Goal: Information Seeking & Learning: Learn about a topic

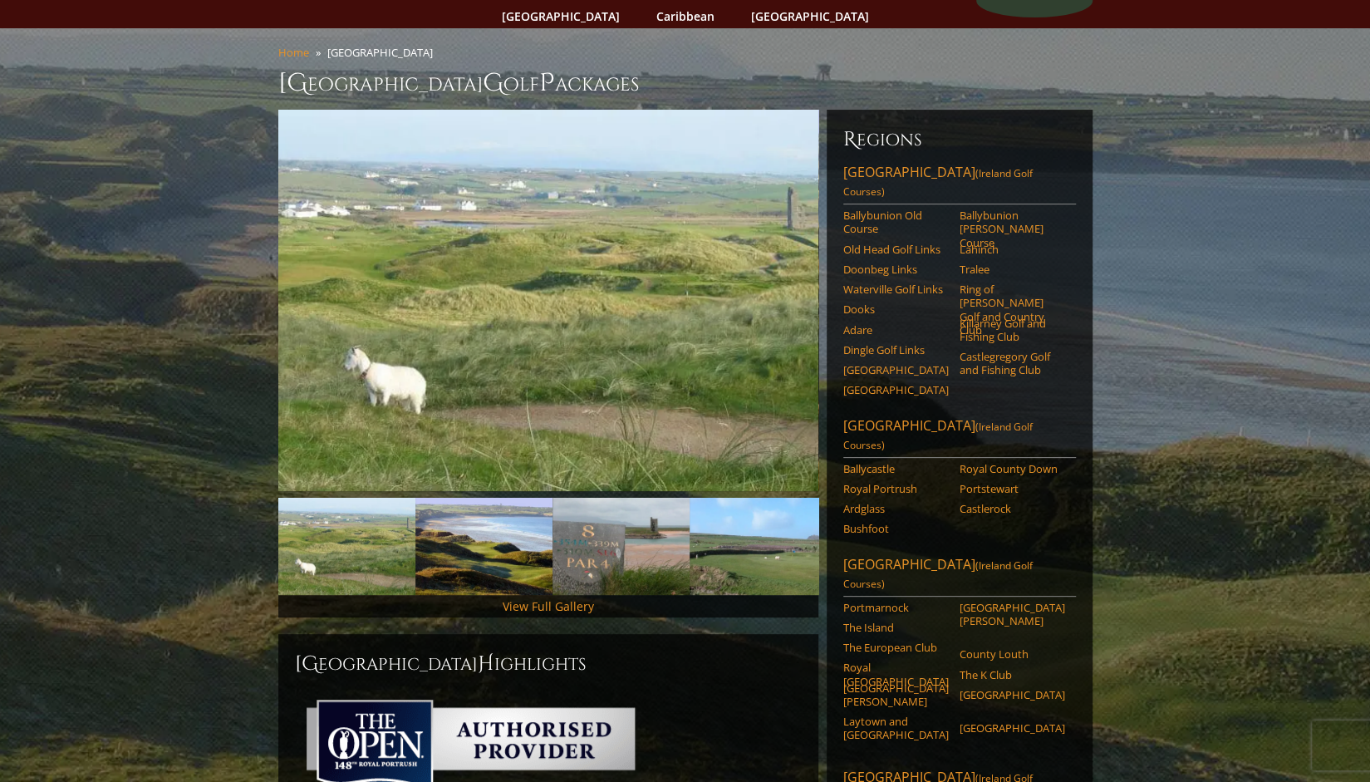
scroll to position [107, 0]
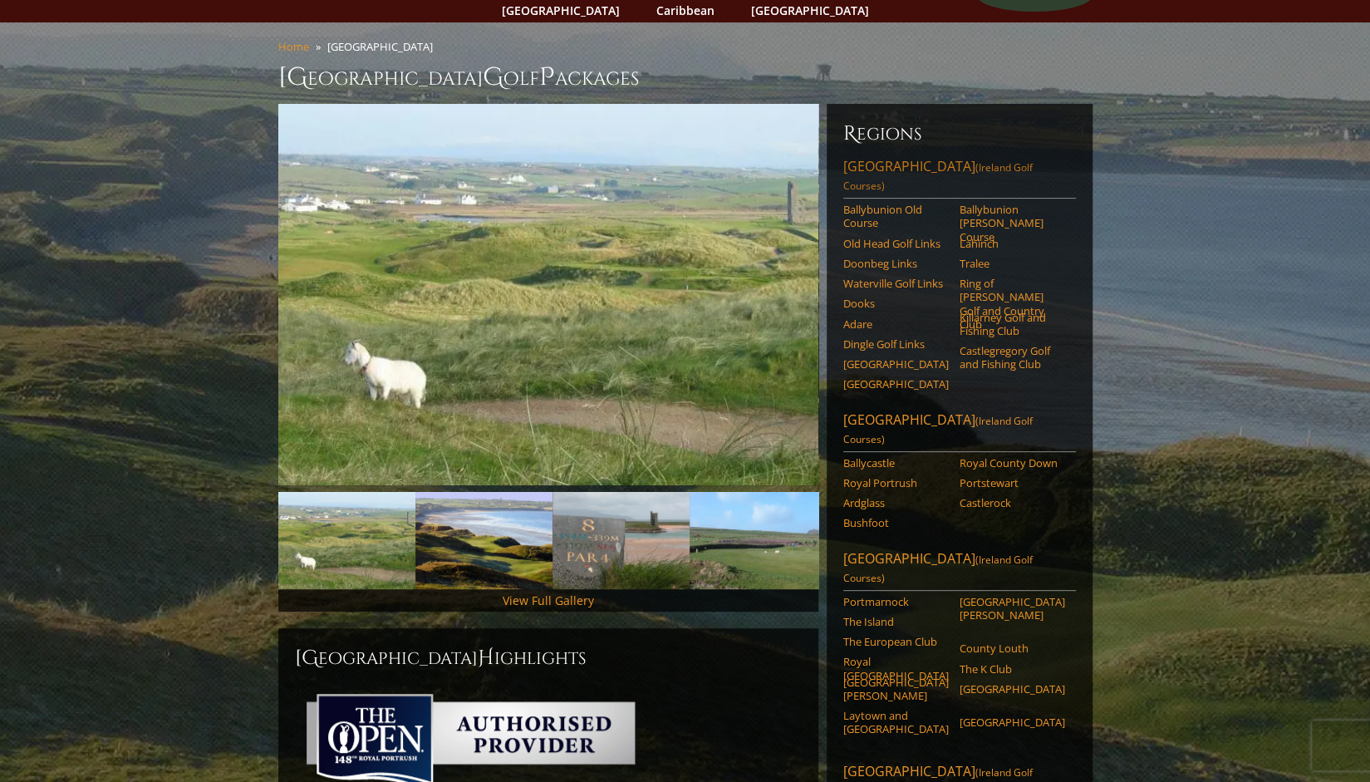
click at [968, 160] on span "(Ireland Golf Courses)" at bounding box center [937, 176] width 189 height 32
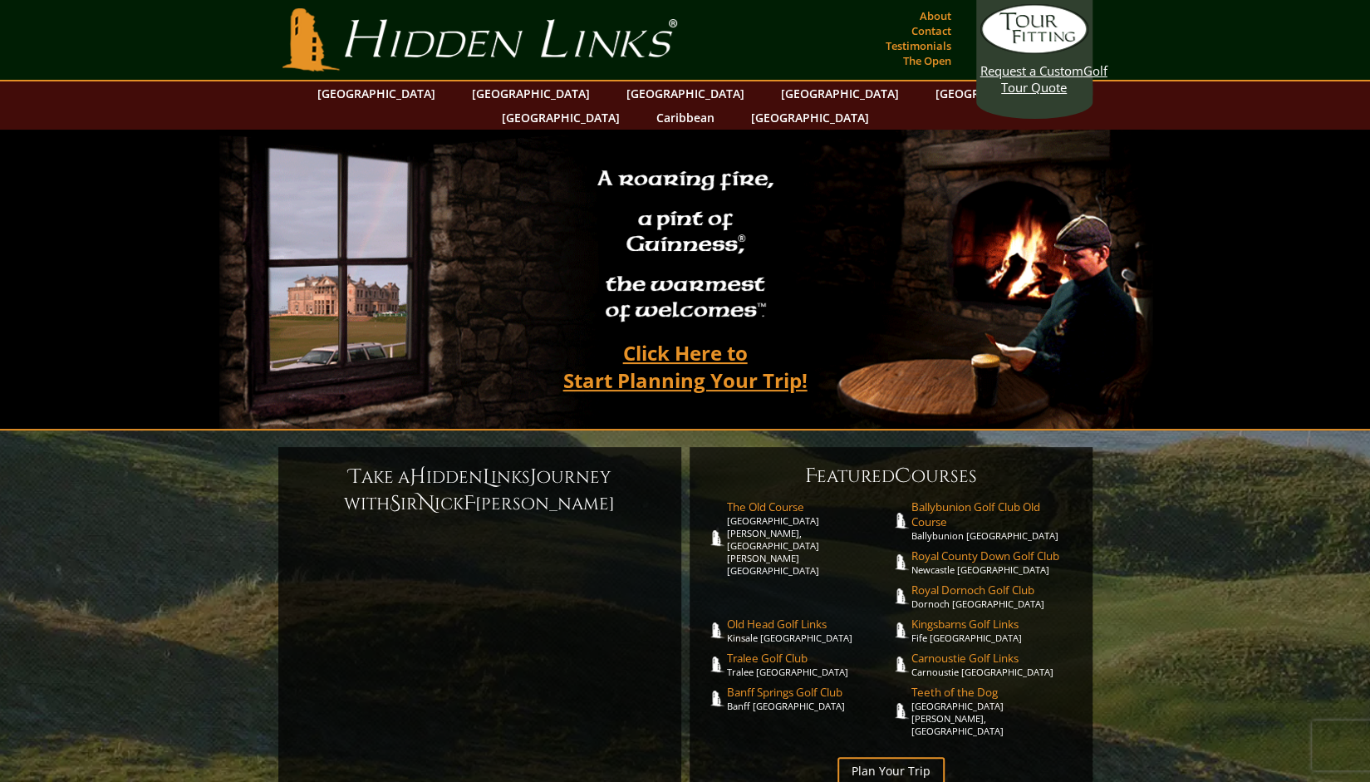
scroll to position [83, 0]
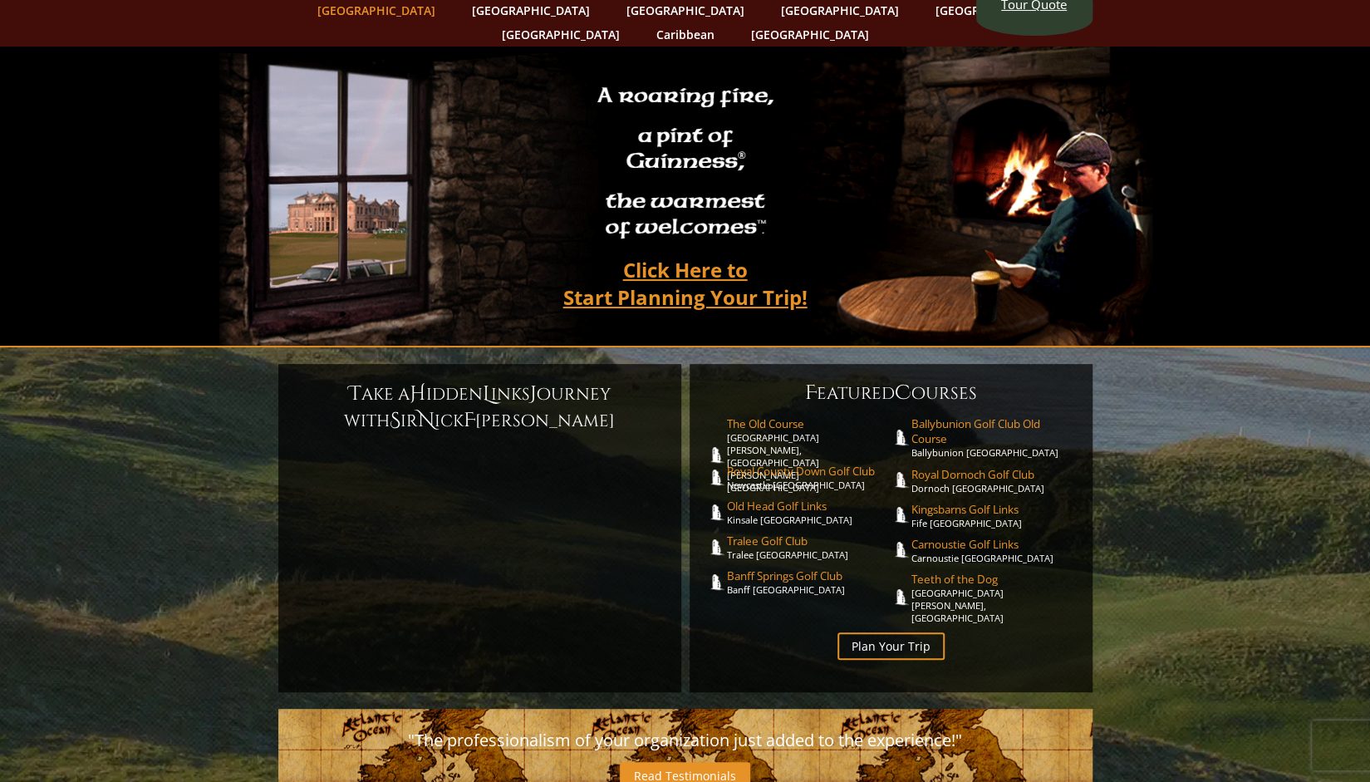
click at [402, 14] on link "[GEOGRAPHIC_DATA]" at bounding box center [376, 10] width 135 height 24
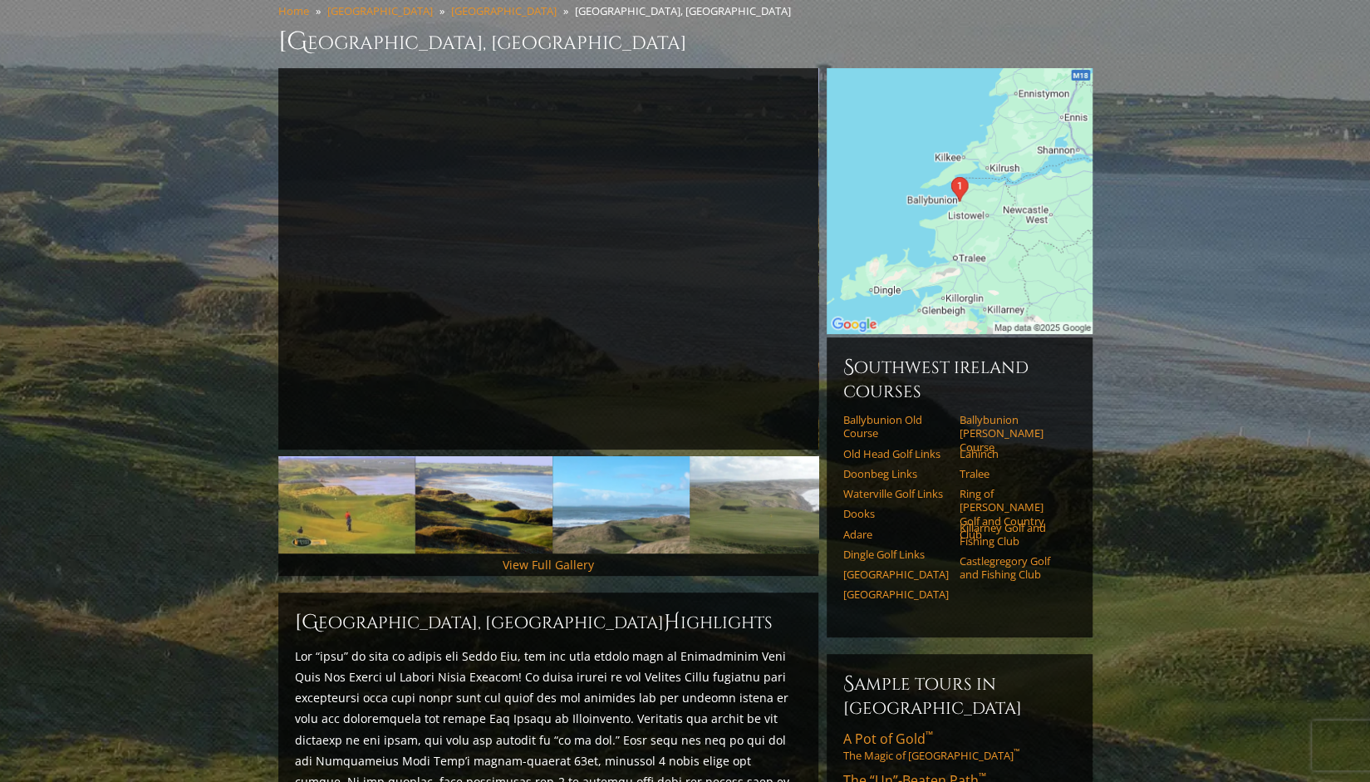
scroll to position [132, 0]
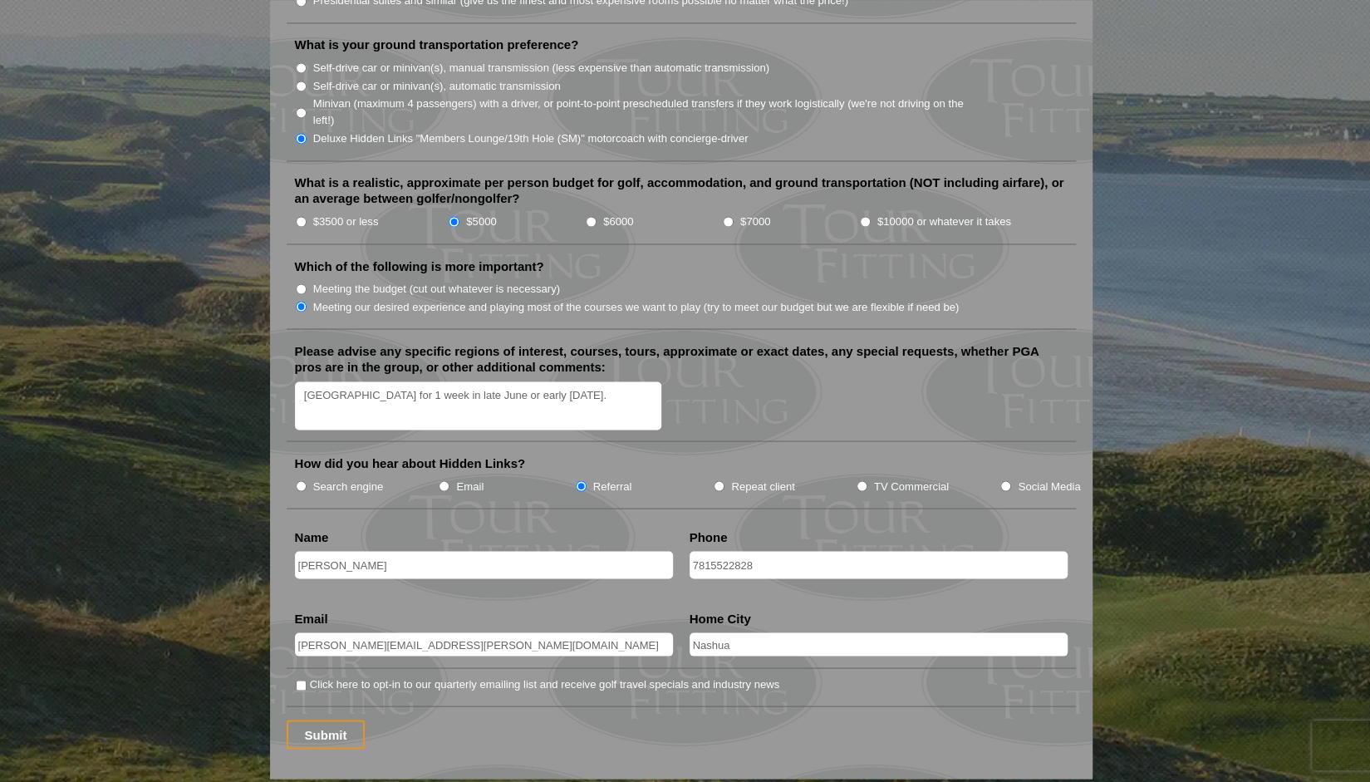
scroll to position [2166, 0]
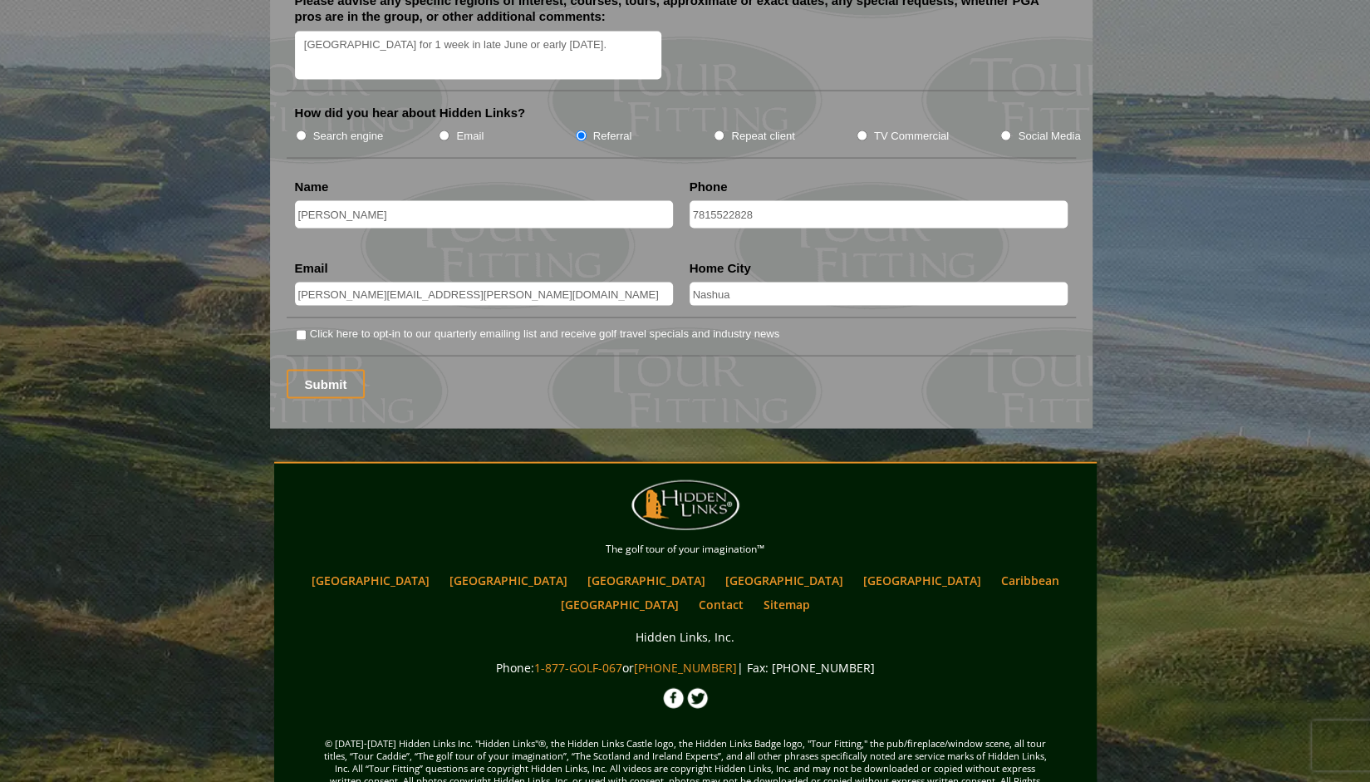
click at [302, 325] on li "Click here to opt-in to our quarterly emailing list and receive golf travel spe…" at bounding box center [688, 333] width 786 height 17
click at [302, 330] on input "Click here to opt-in to our quarterly emailing list and receive golf travel spe…" at bounding box center [301, 335] width 11 height 11
checkbox input "true"
click at [319, 370] on input "Submit" at bounding box center [326, 384] width 79 height 29
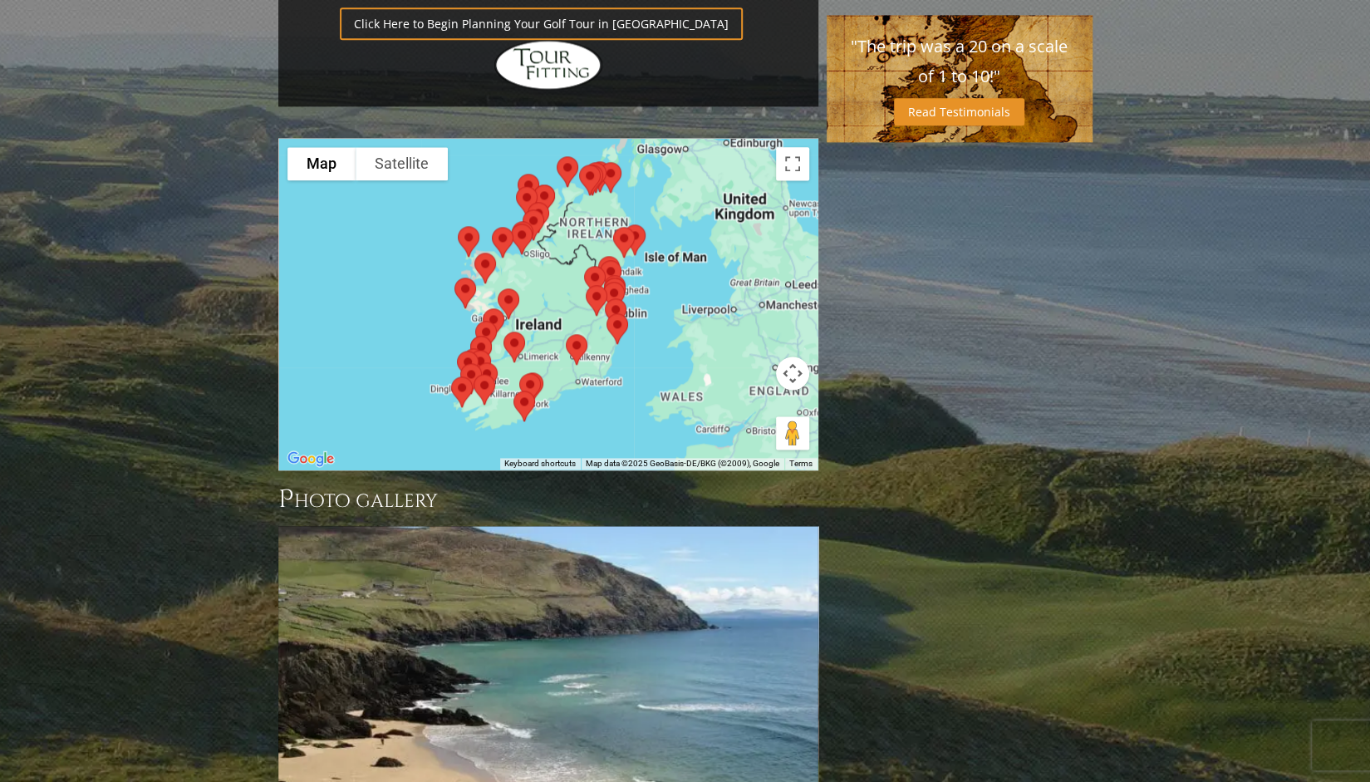
scroll to position [1414, 0]
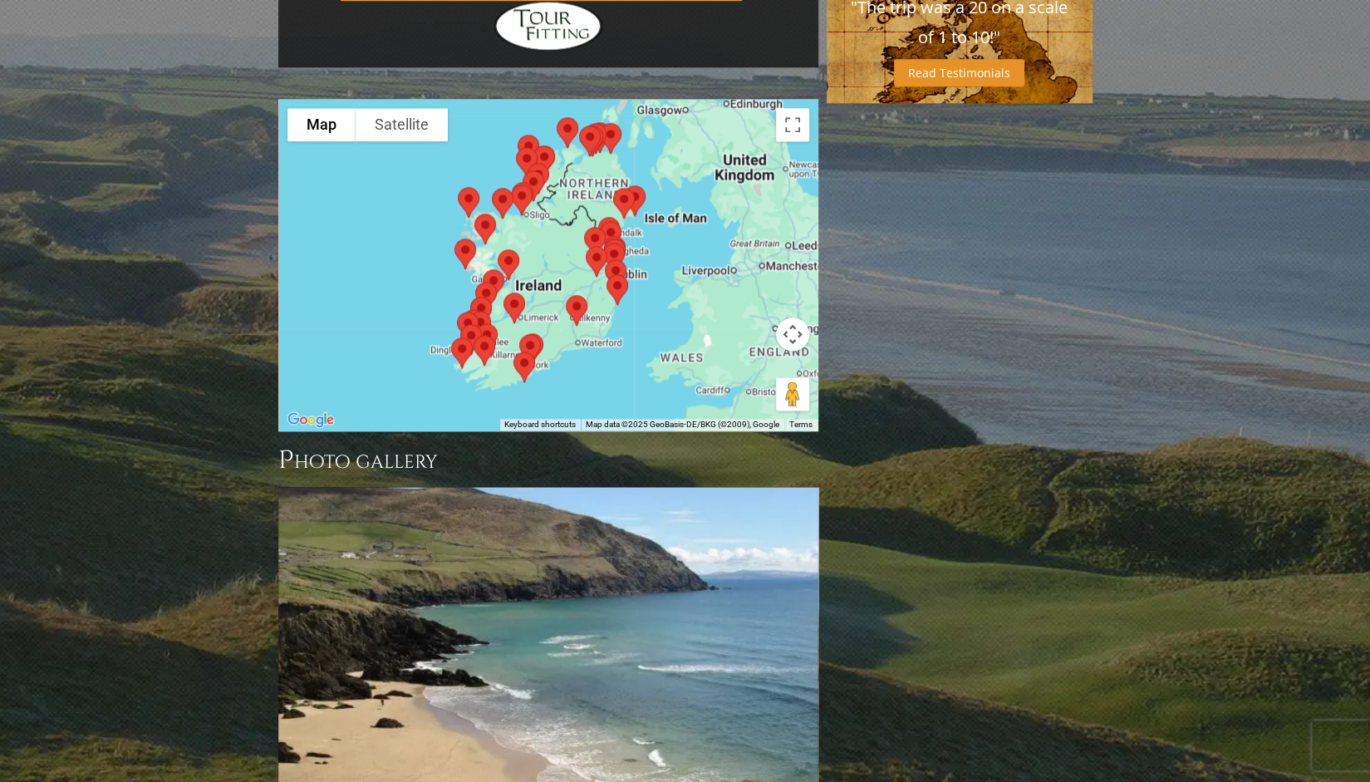
click at [523, 286] on img at bounding box center [514, 308] width 35 height 44
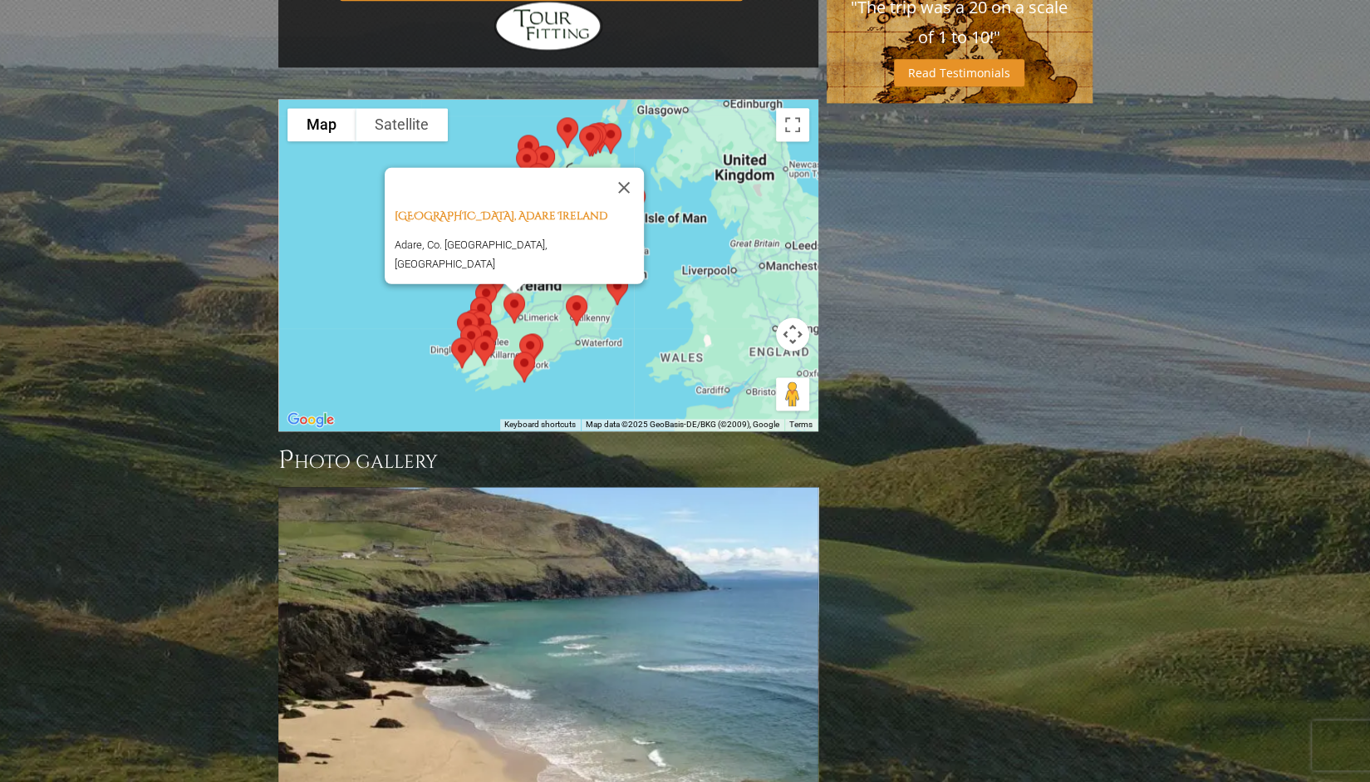
click at [794, 317] on button "Map camera controls" at bounding box center [792, 333] width 33 height 33
click at [758, 276] on button "Zoom in" at bounding box center [750, 292] width 33 height 33
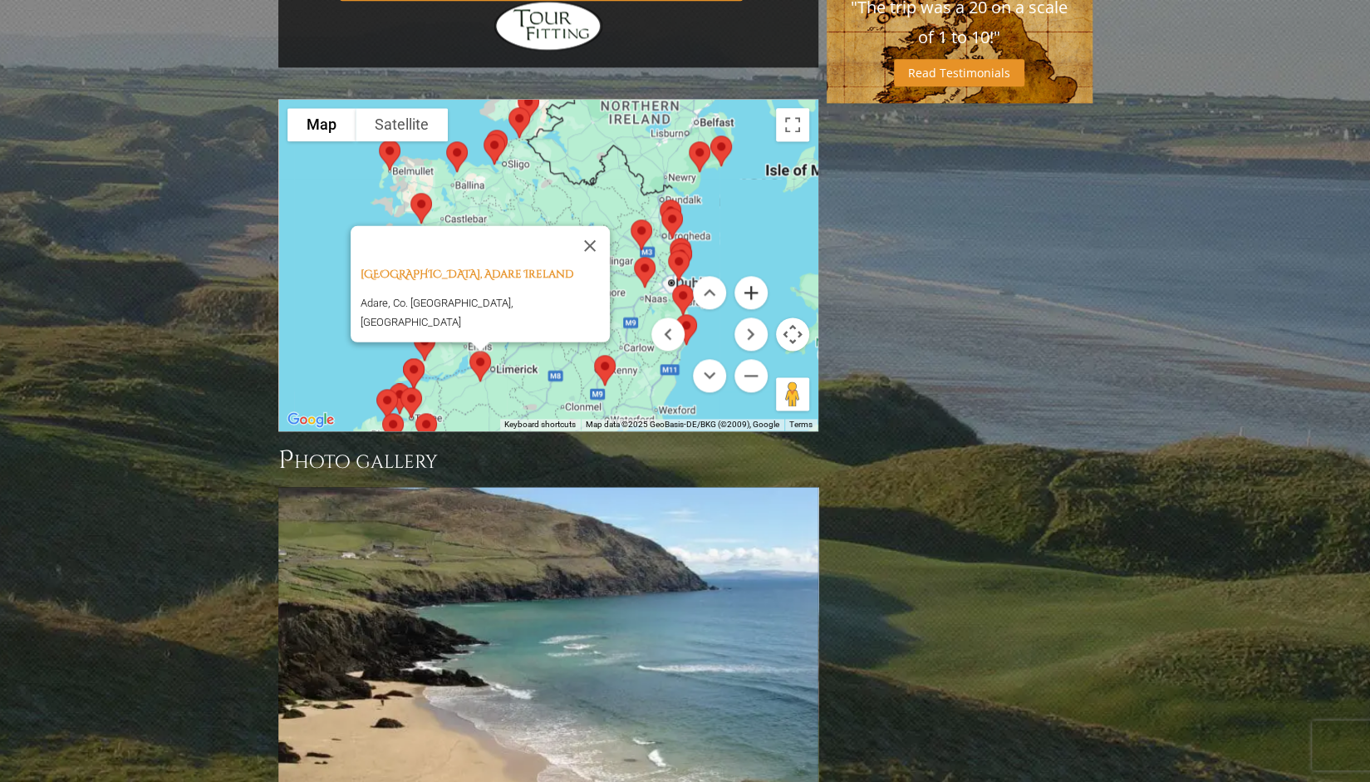
click at [758, 276] on button "Zoom in" at bounding box center [750, 292] width 33 height 33
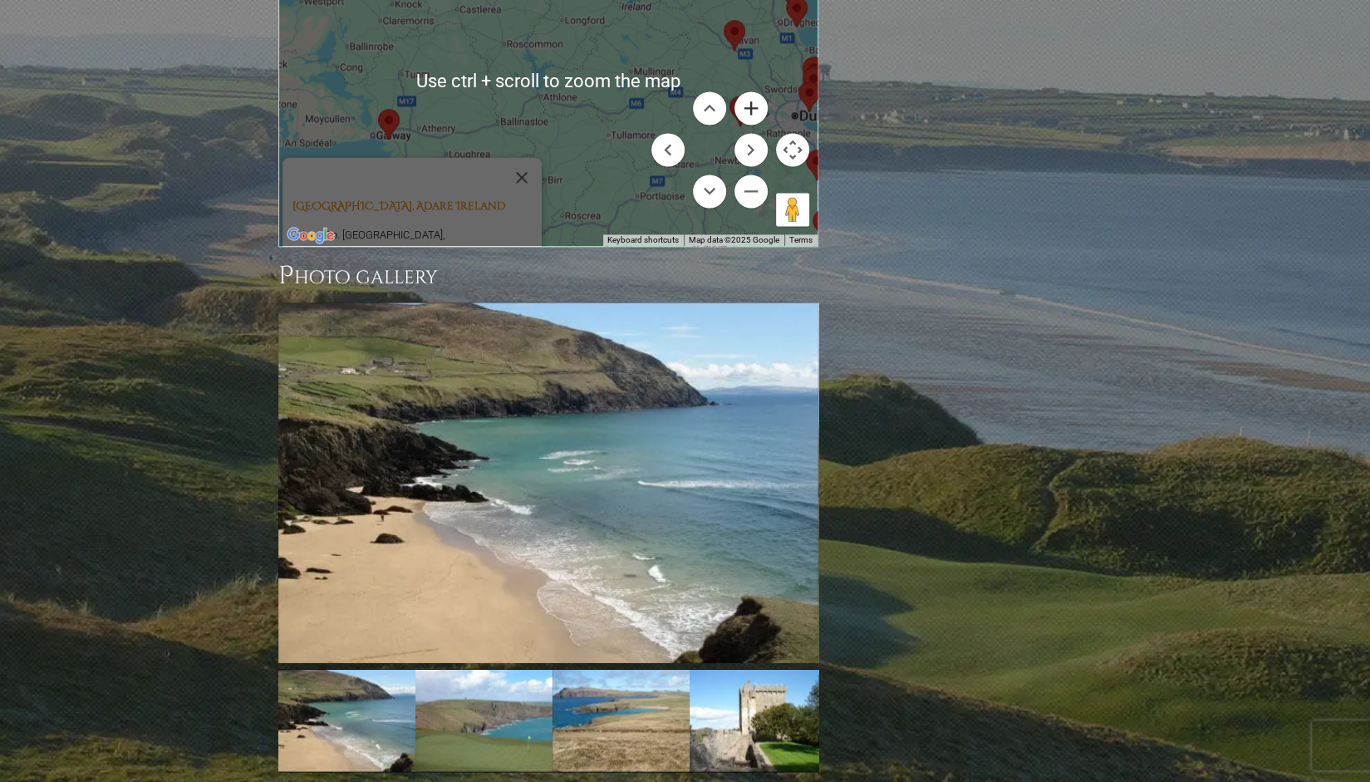
scroll to position [1602, 0]
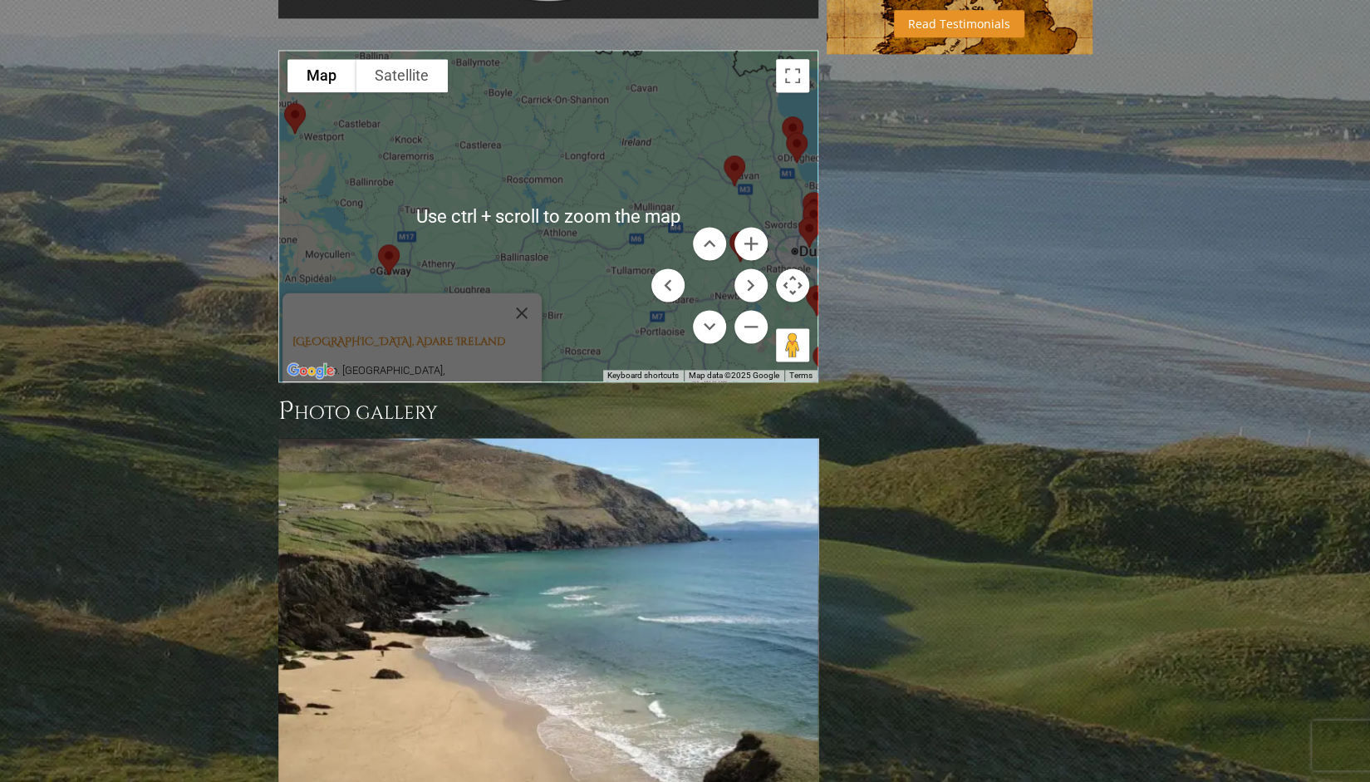
scroll to position [1462, 0]
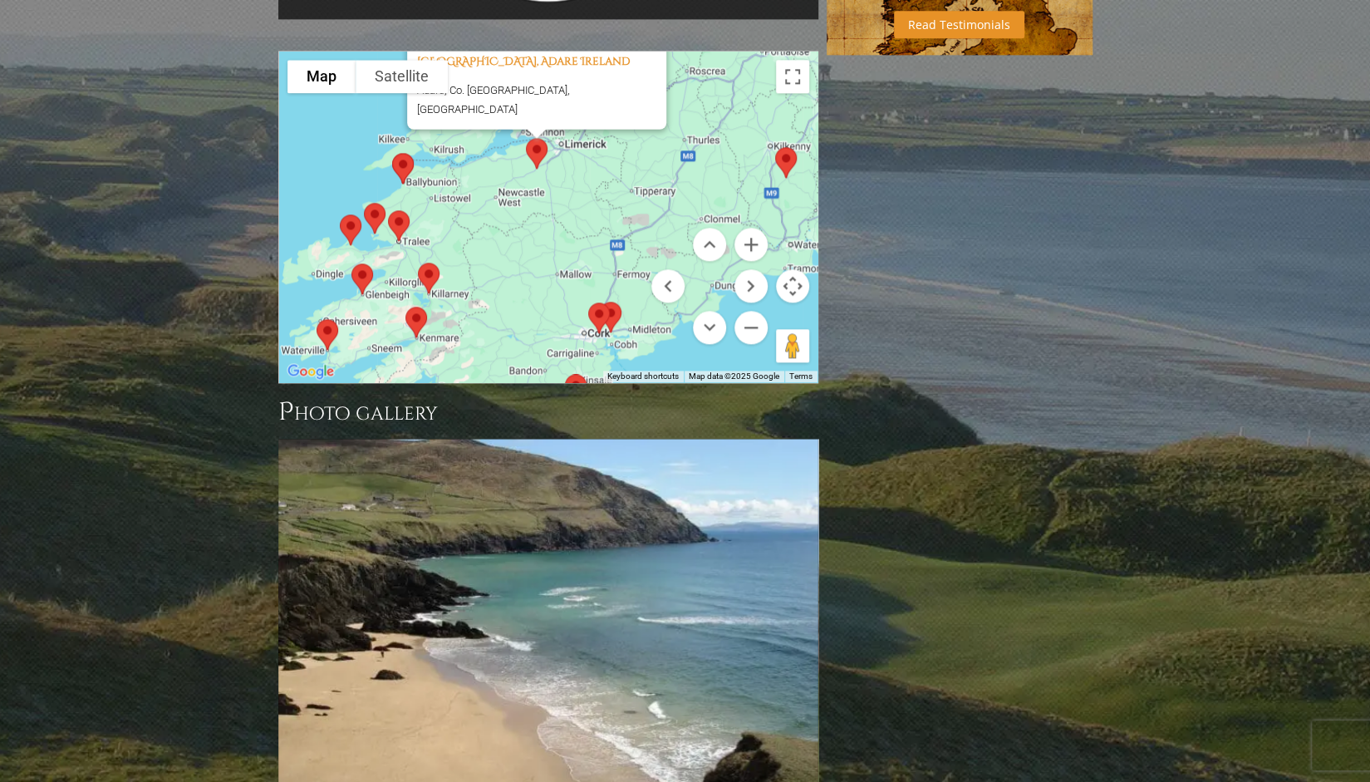
drag, startPoint x: 589, startPoint y: 184, endPoint x: 716, endPoint y: -101, distance: 312.0
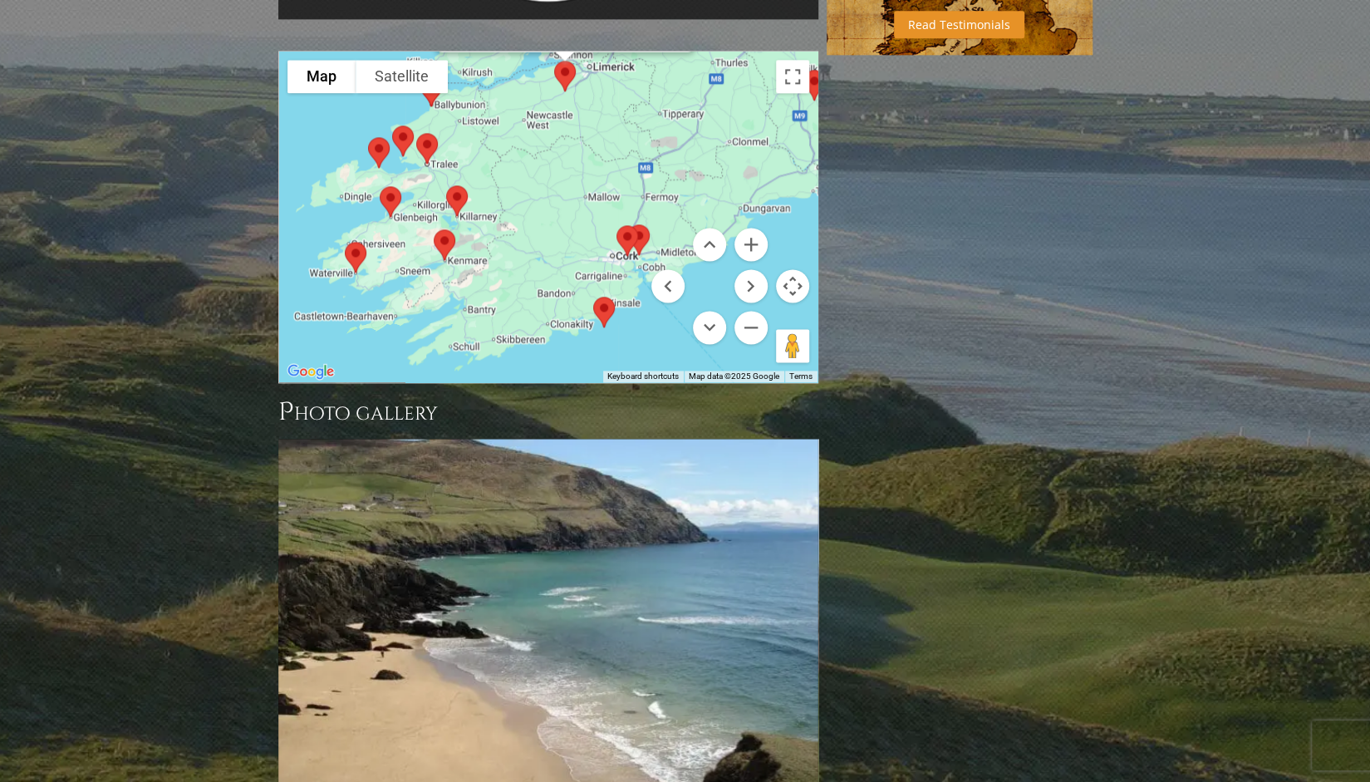
drag, startPoint x: 535, startPoint y: 172, endPoint x: 563, endPoint y: 93, distance: 83.8
click at [563, 93] on div "Adare Golf Club, Adare Ireland Adare, Co. Limerick, Ireland" at bounding box center [548, 217] width 538 height 331
click at [595, 290] on img at bounding box center [604, 312] width 35 height 44
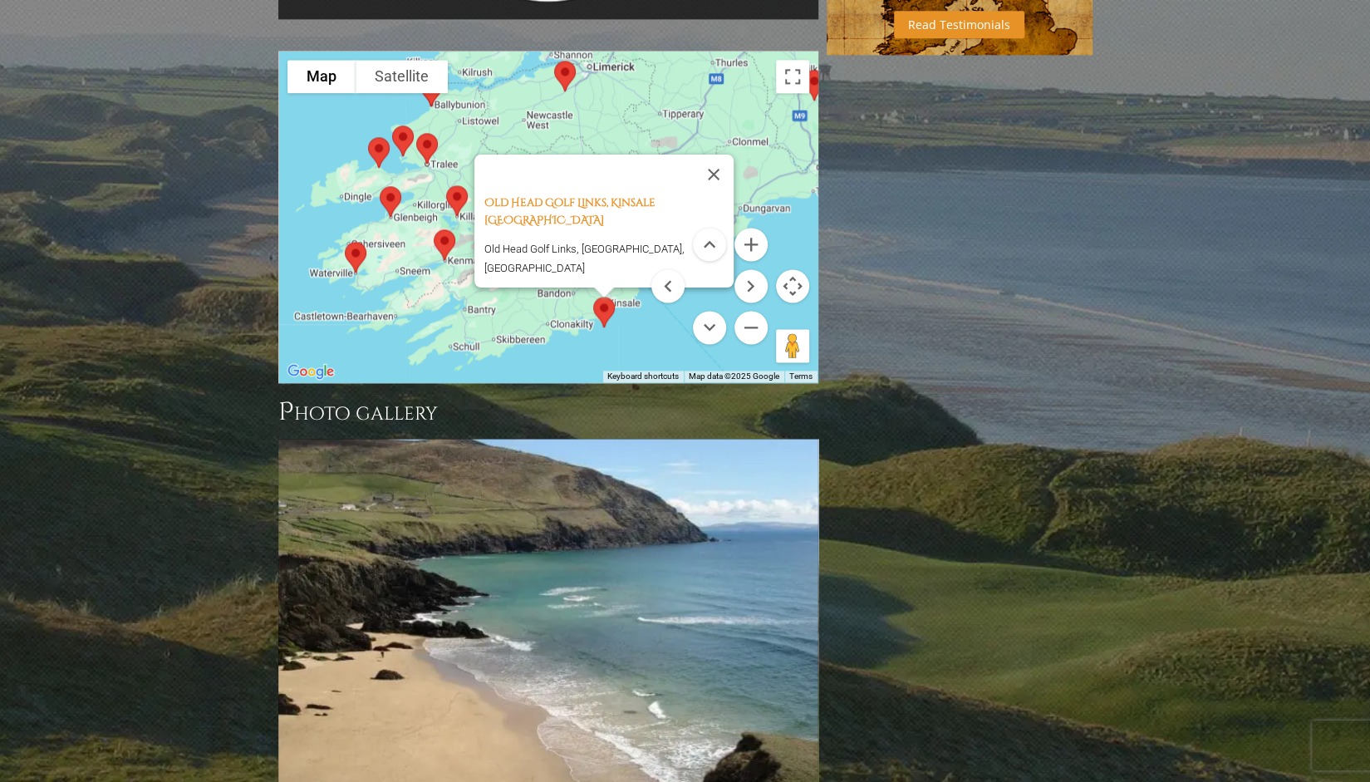
click at [648, 232] on div "Old Head Golf Links, Kinsale Ireland Old Head Golf Links, Kinsale, Ireland" at bounding box center [548, 217] width 538 height 331
click at [711, 155] on button "Close" at bounding box center [714, 175] width 40 height 40
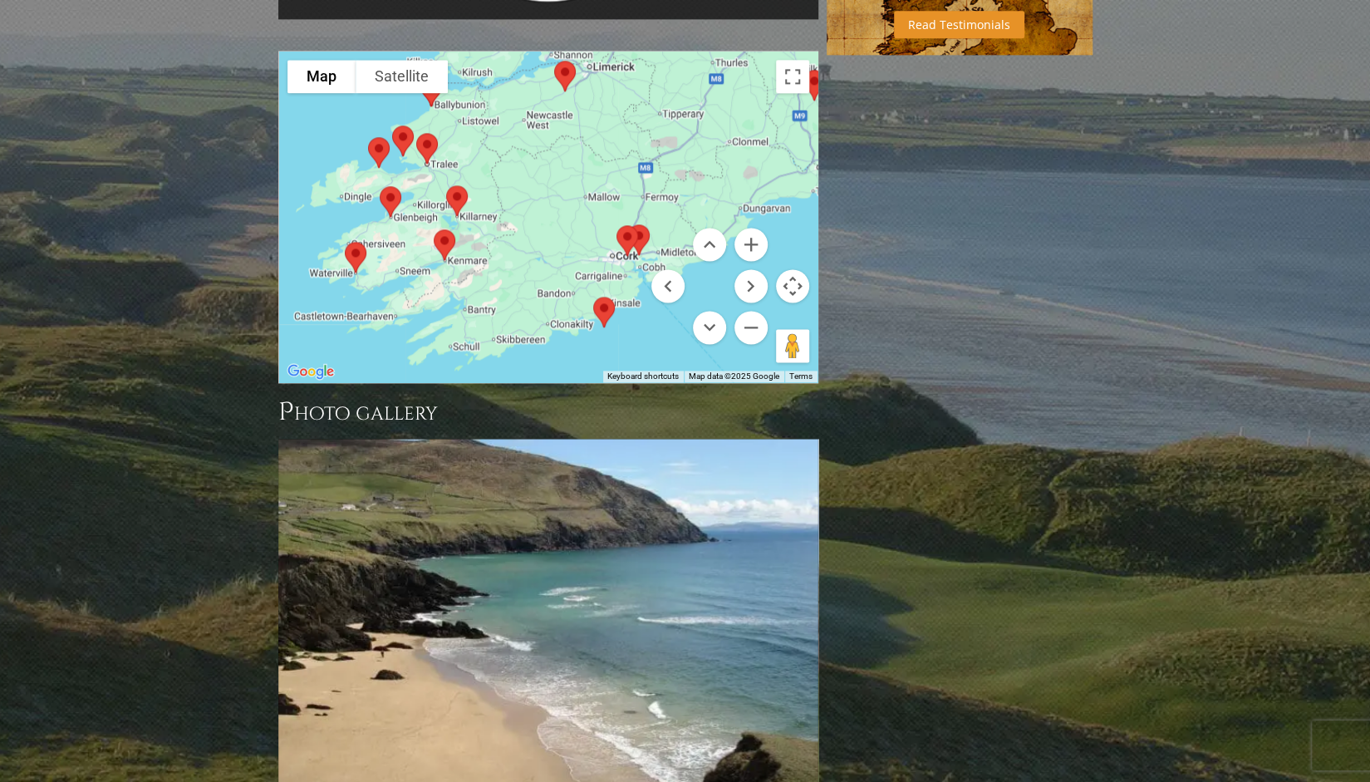
click at [623, 218] on img at bounding box center [627, 240] width 35 height 44
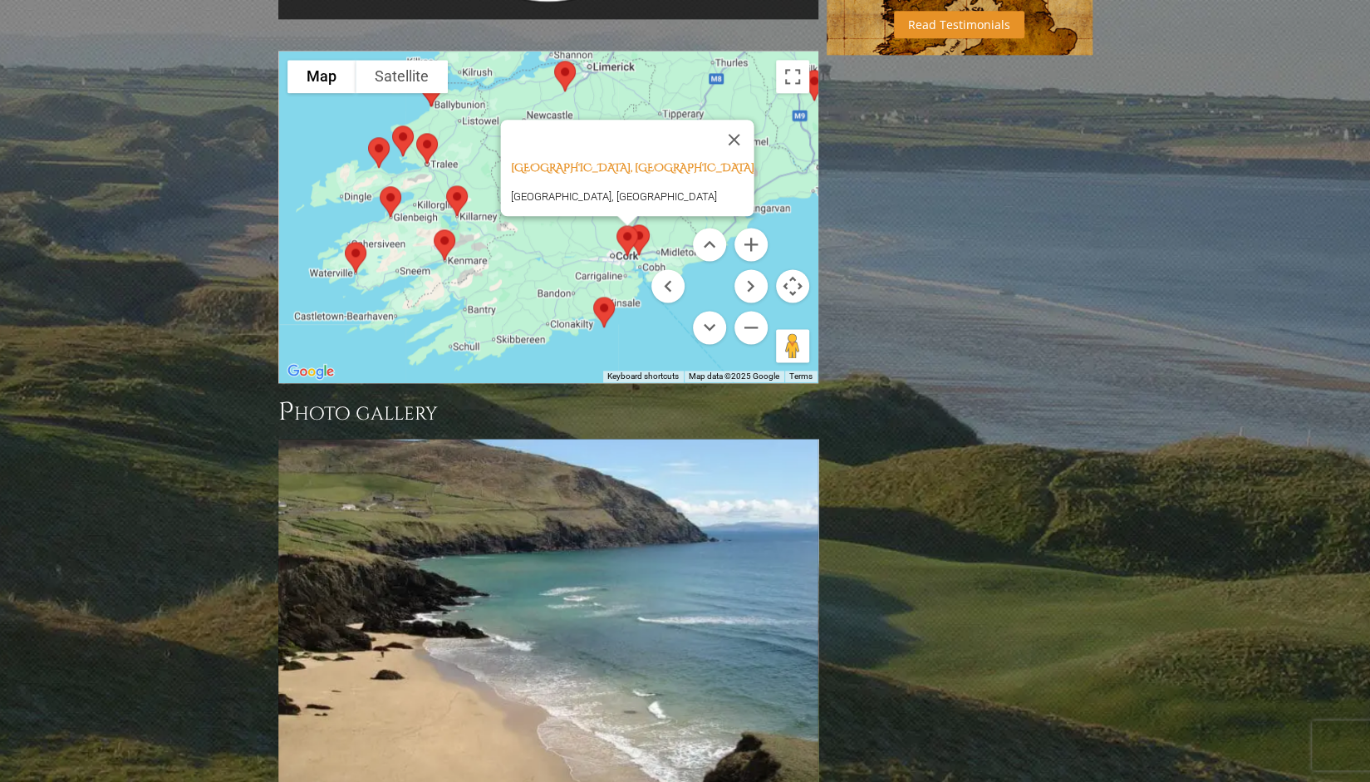
click at [645, 218] on img at bounding box center [638, 240] width 35 height 44
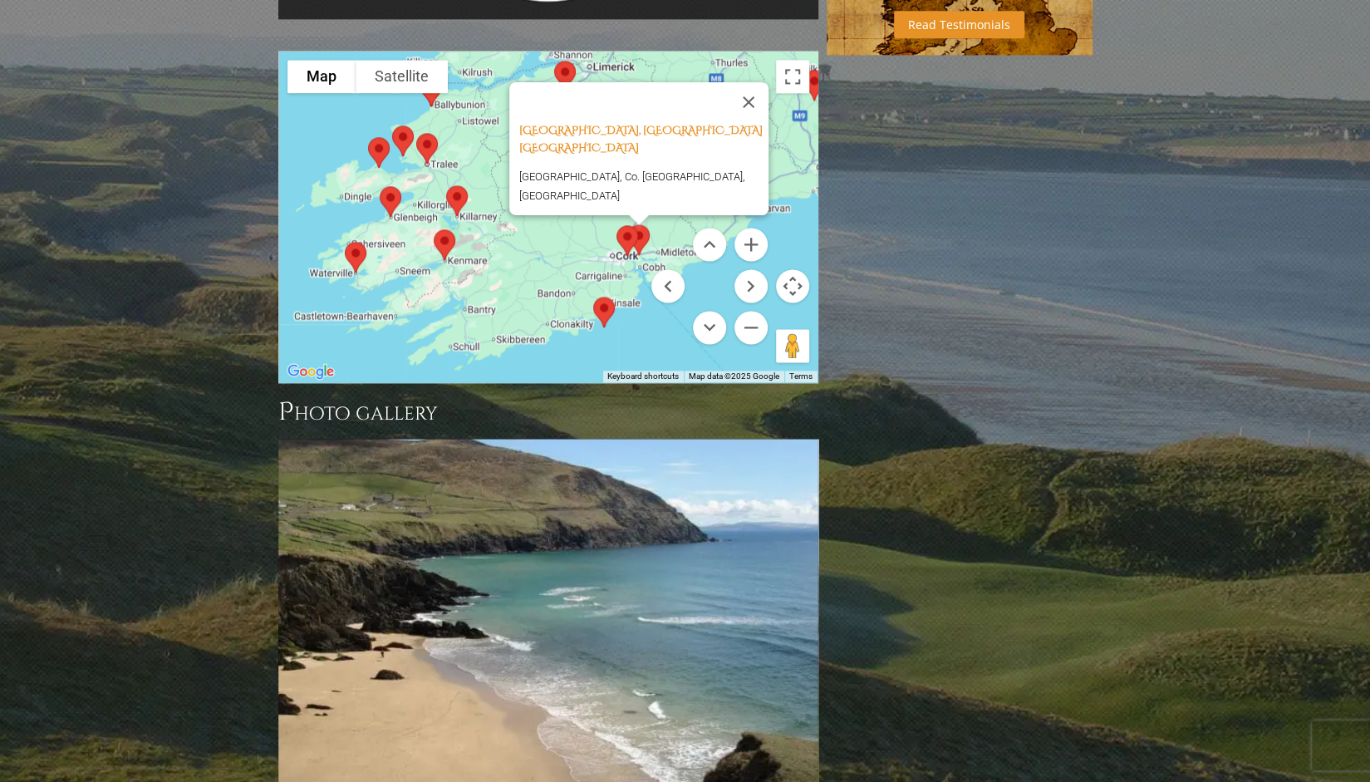
click at [625, 218] on img at bounding box center [627, 240] width 35 height 44
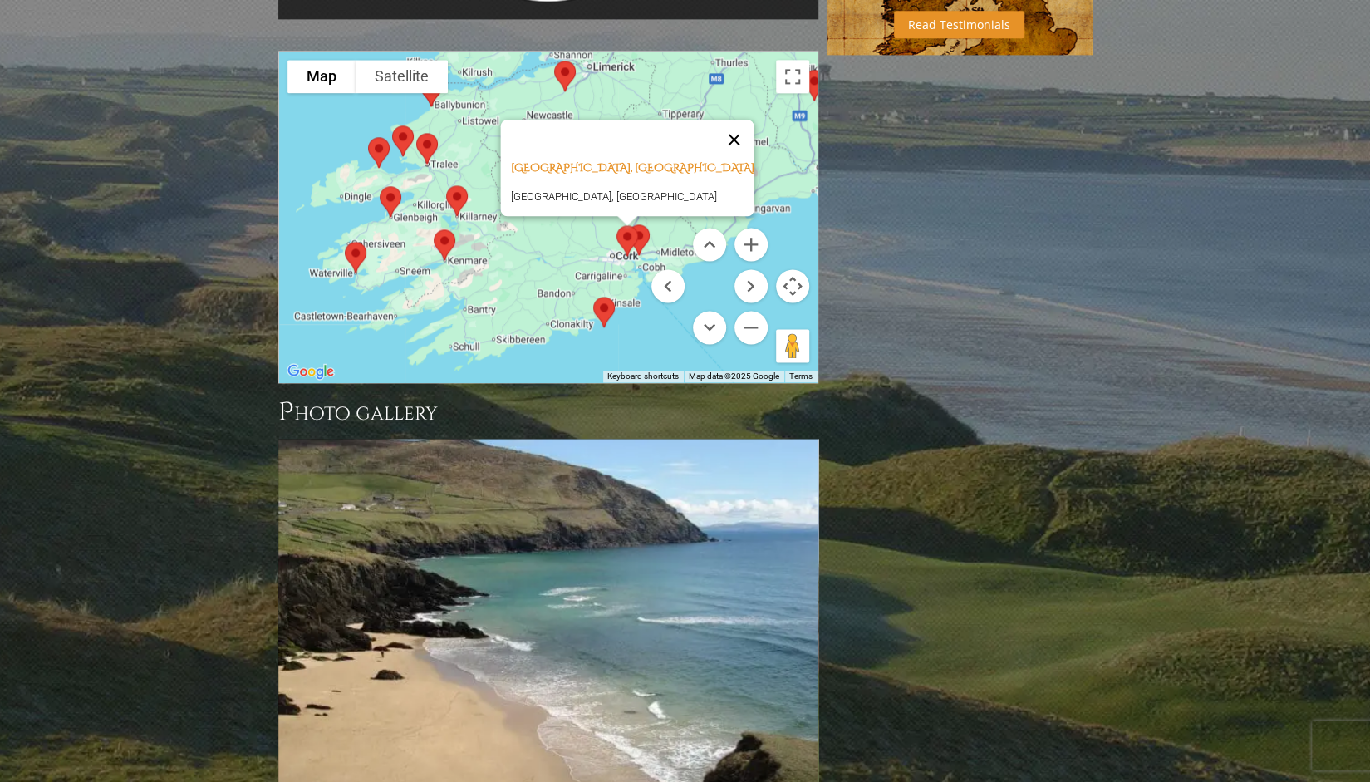
click at [714, 120] on button "Close" at bounding box center [734, 140] width 40 height 40
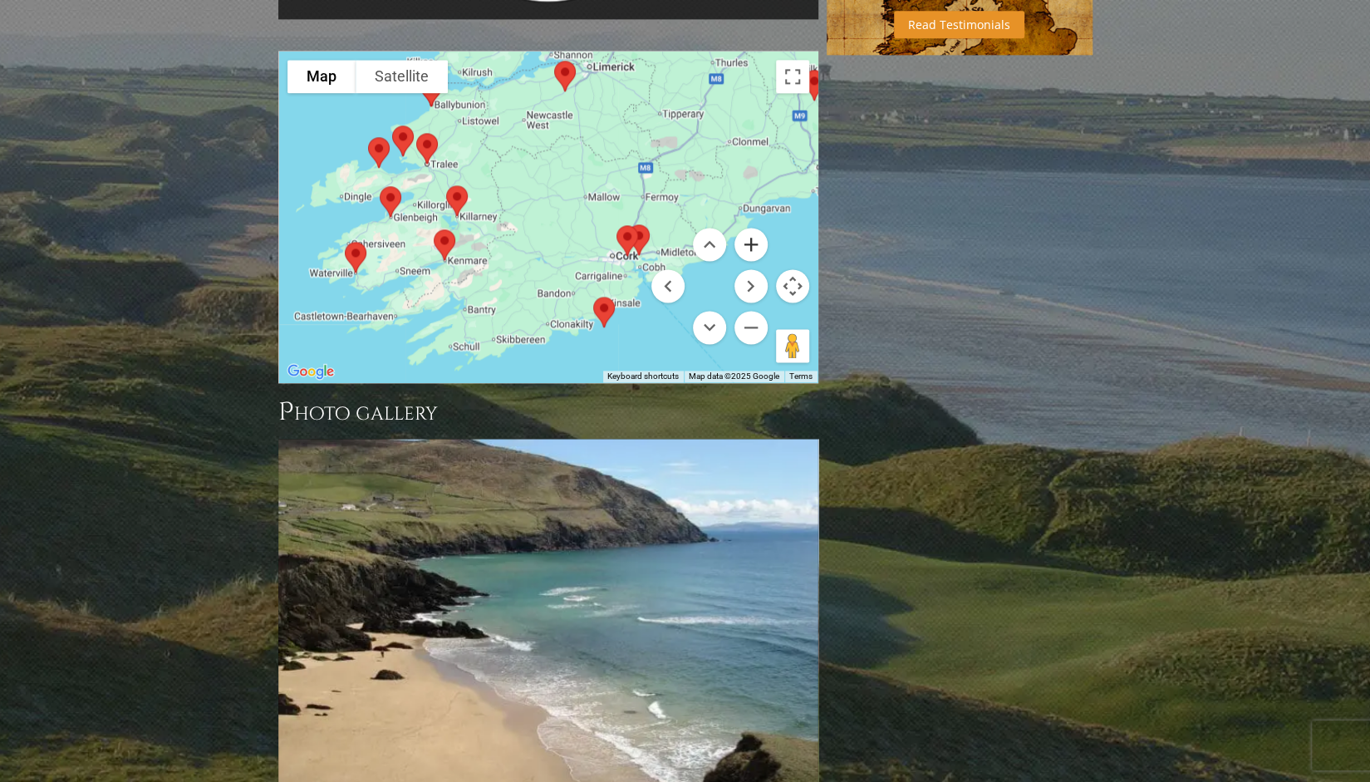
click at [754, 228] on button "Zoom in" at bounding box center [750, 244] width 33 height 33
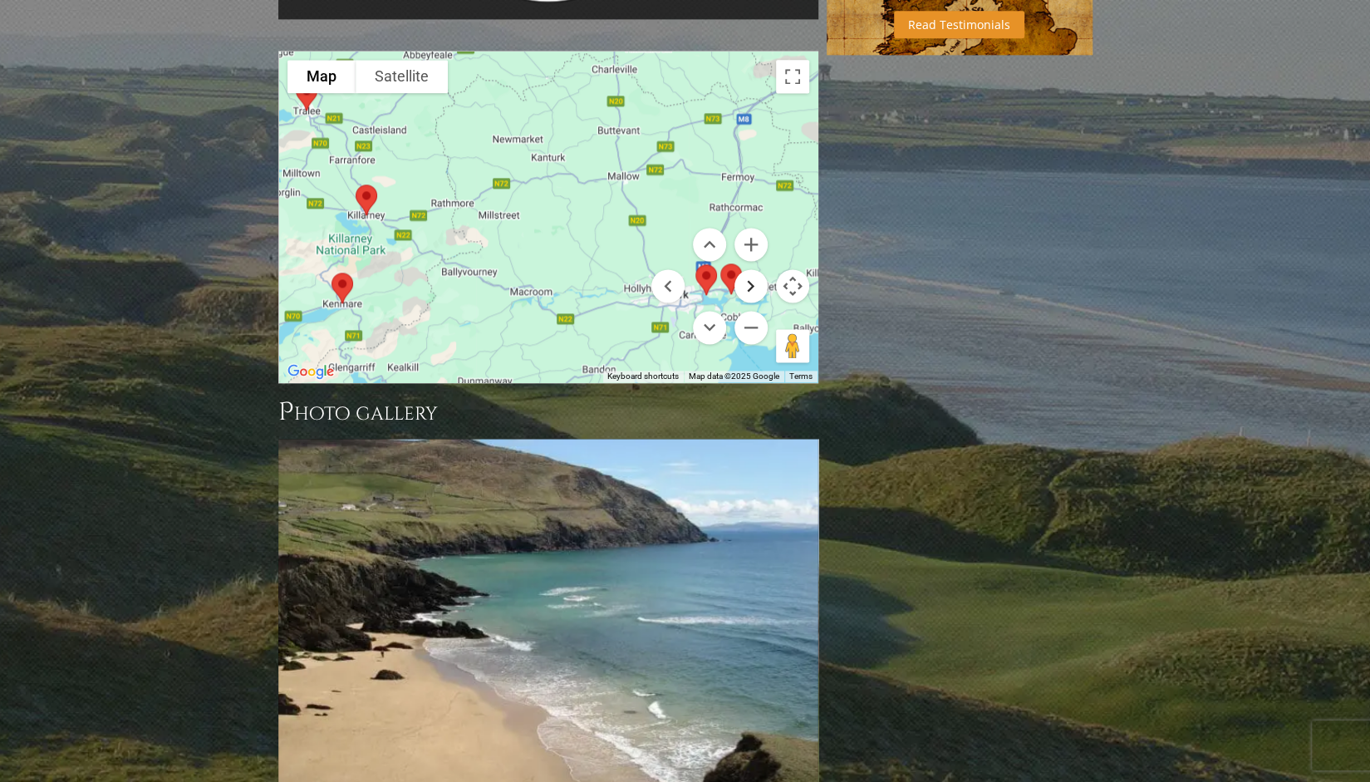
click at [756, 269] on button "Move right" at bounding box center [750, 285] width 33 height 33
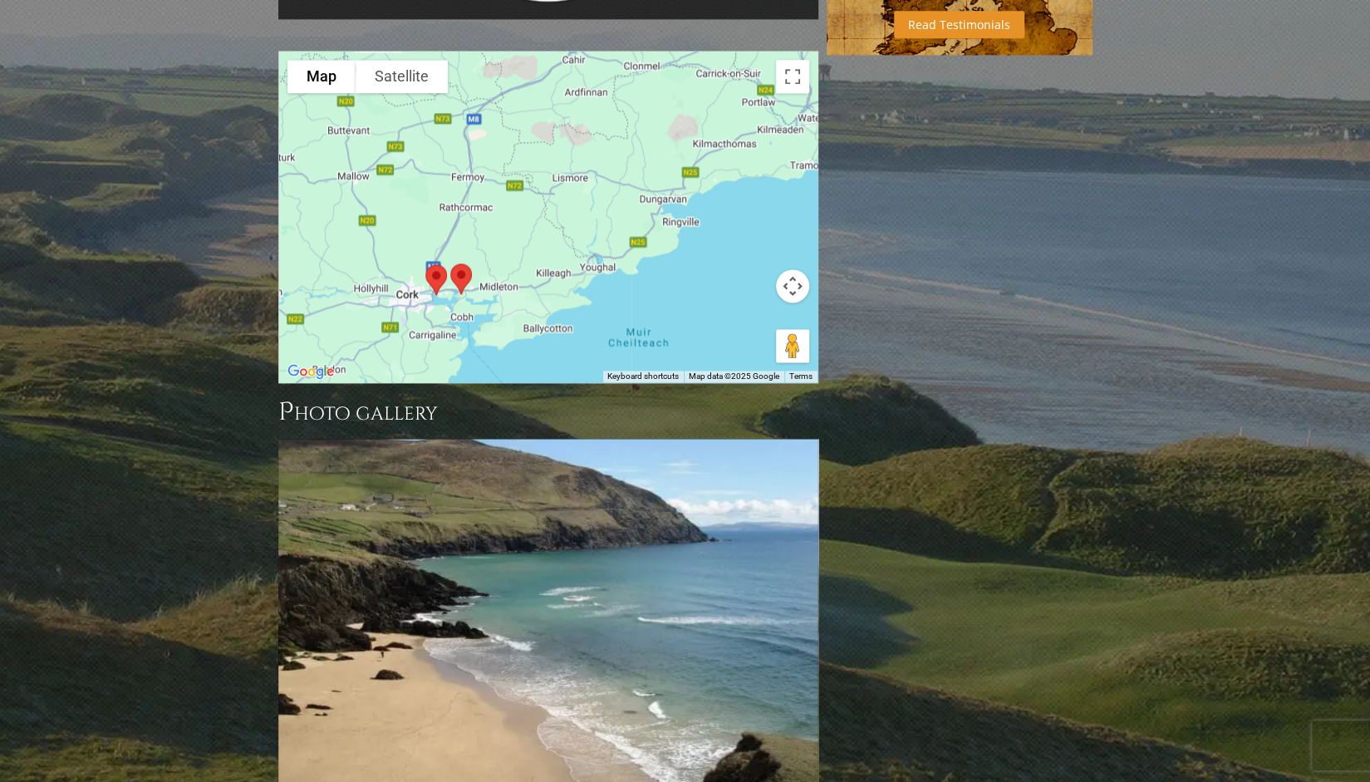
click at [459, 257] on img at bounding box center [461, 279] width 35 height 44
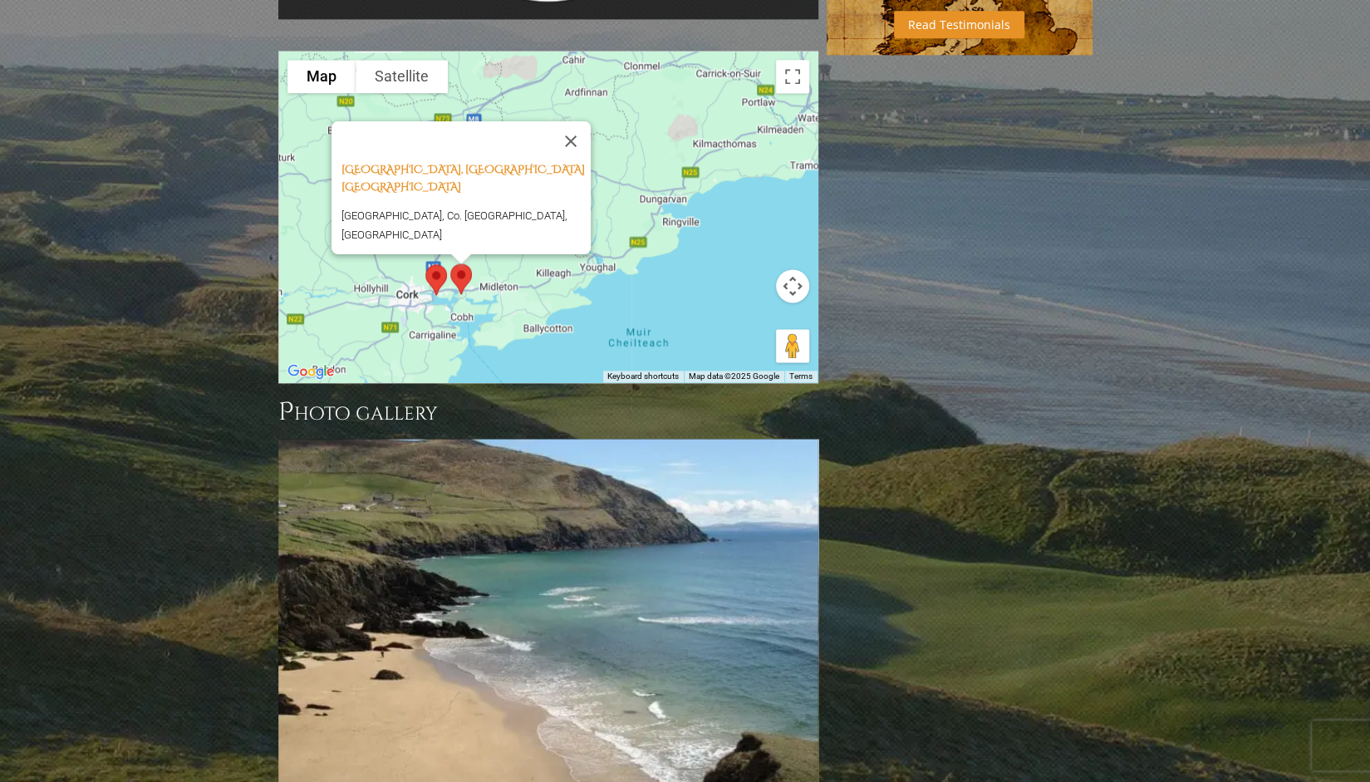
click at [435, 258] on img at bounding box center [436, 280] width 35 height 44
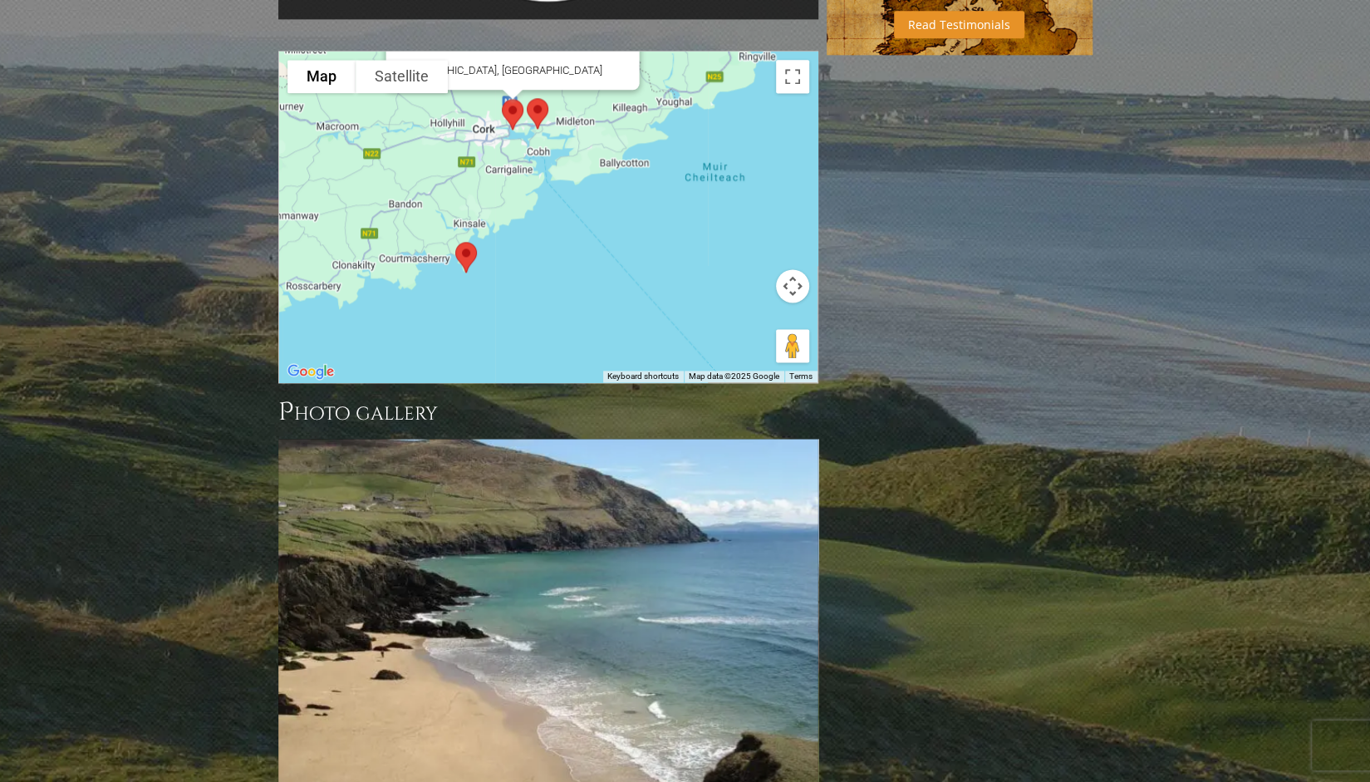
drag, startPoint x: 530, startPoint y: 223, endPoint x: 615, endPoint y: 49, distance: 193.2
click at [615, 52] on div "Cork Golf Club, Cork Ireland Little Island, Ireland" at bounding box center [548, 217] width 538 height 331
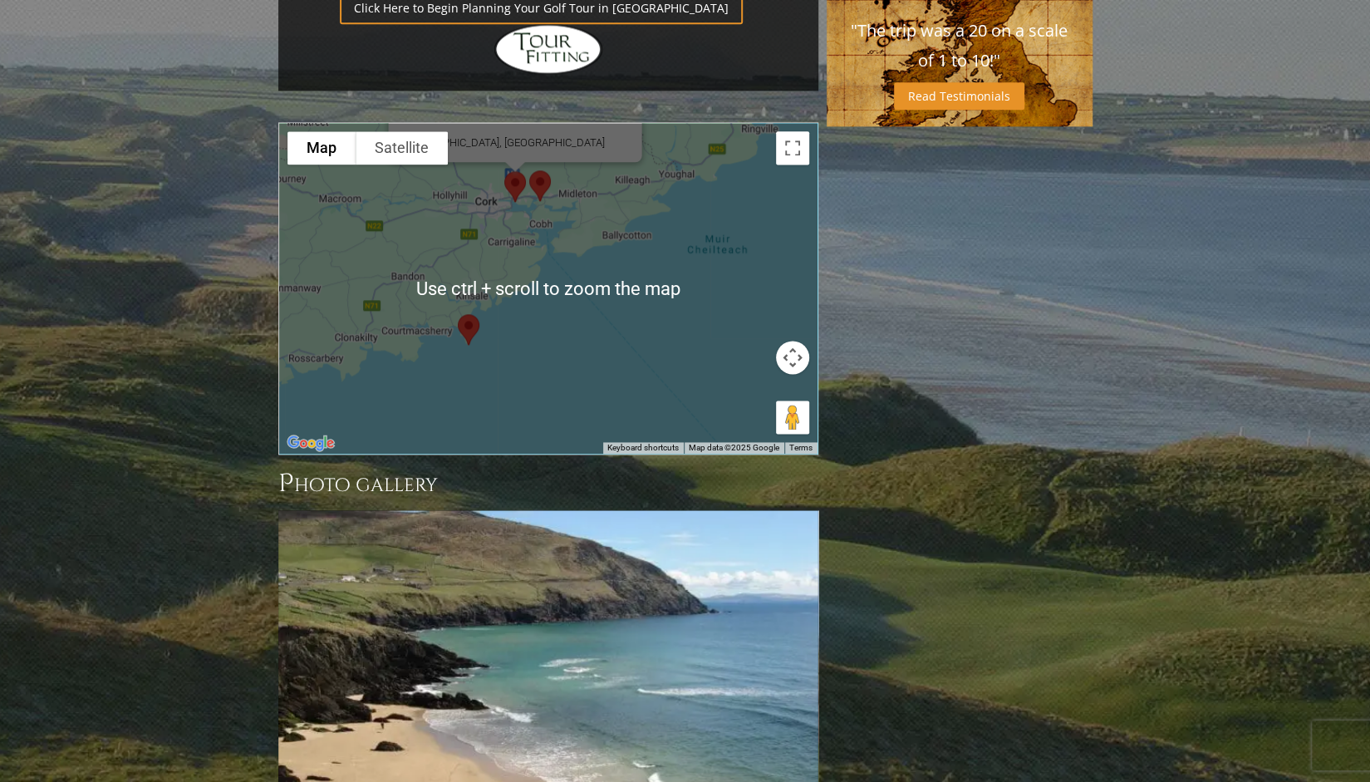
scroll to position [1389, 0]
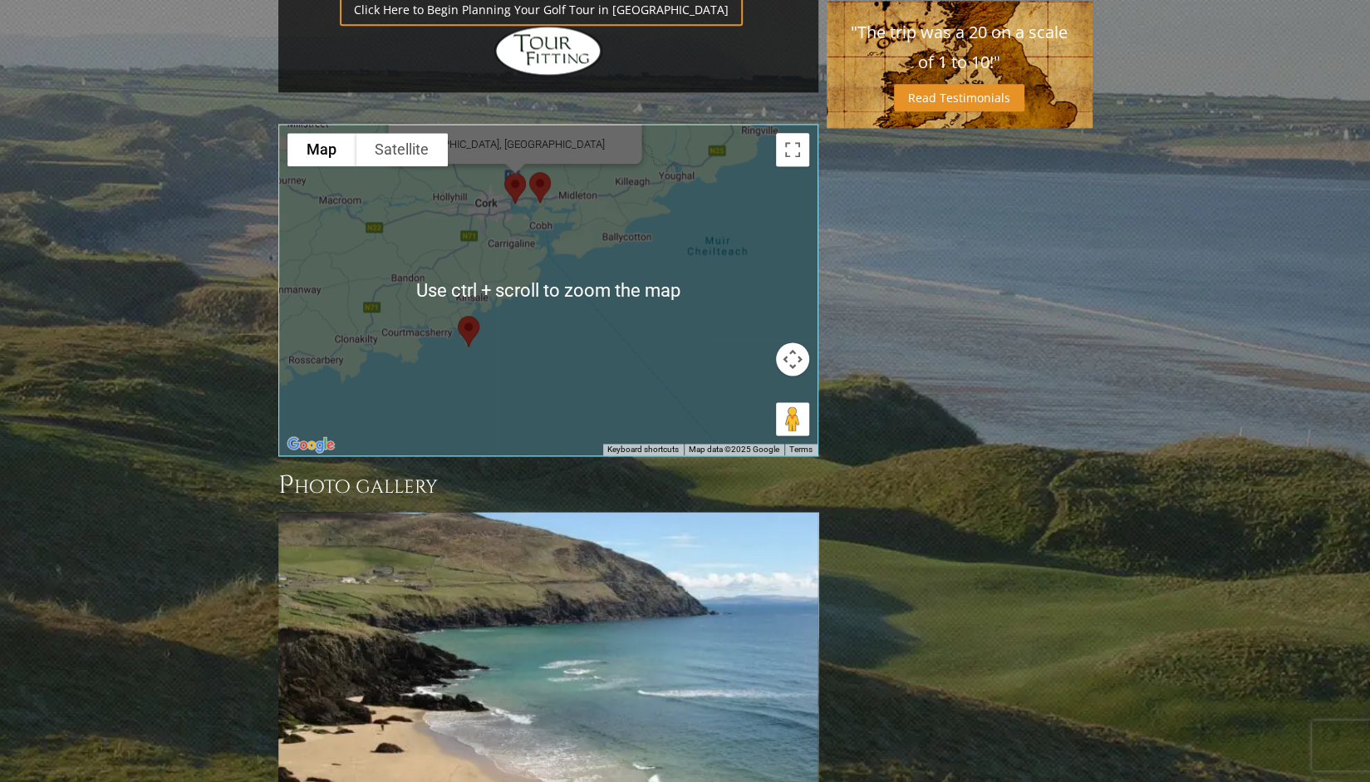
click at [513, 166] on img at bounding box center [515, 188] width 35 height 44
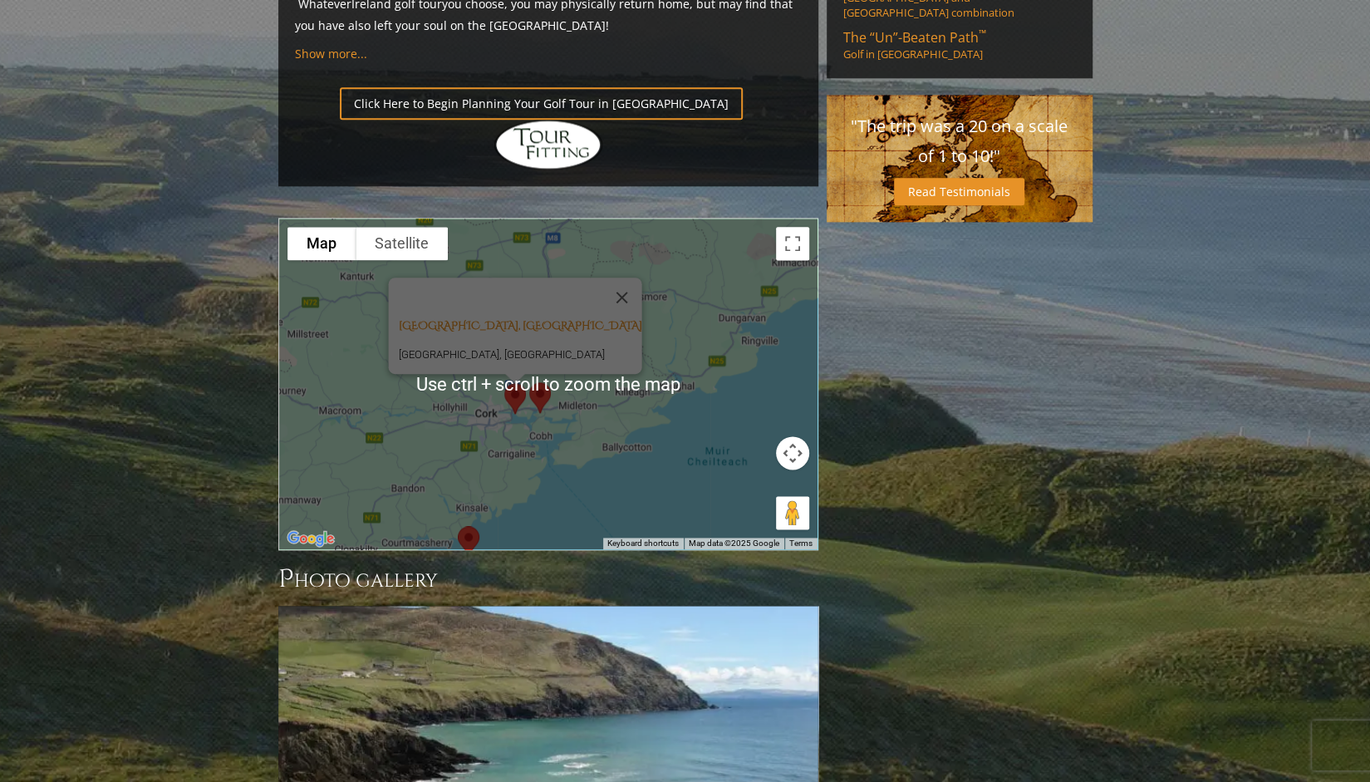
scroll to position [1294, 0]
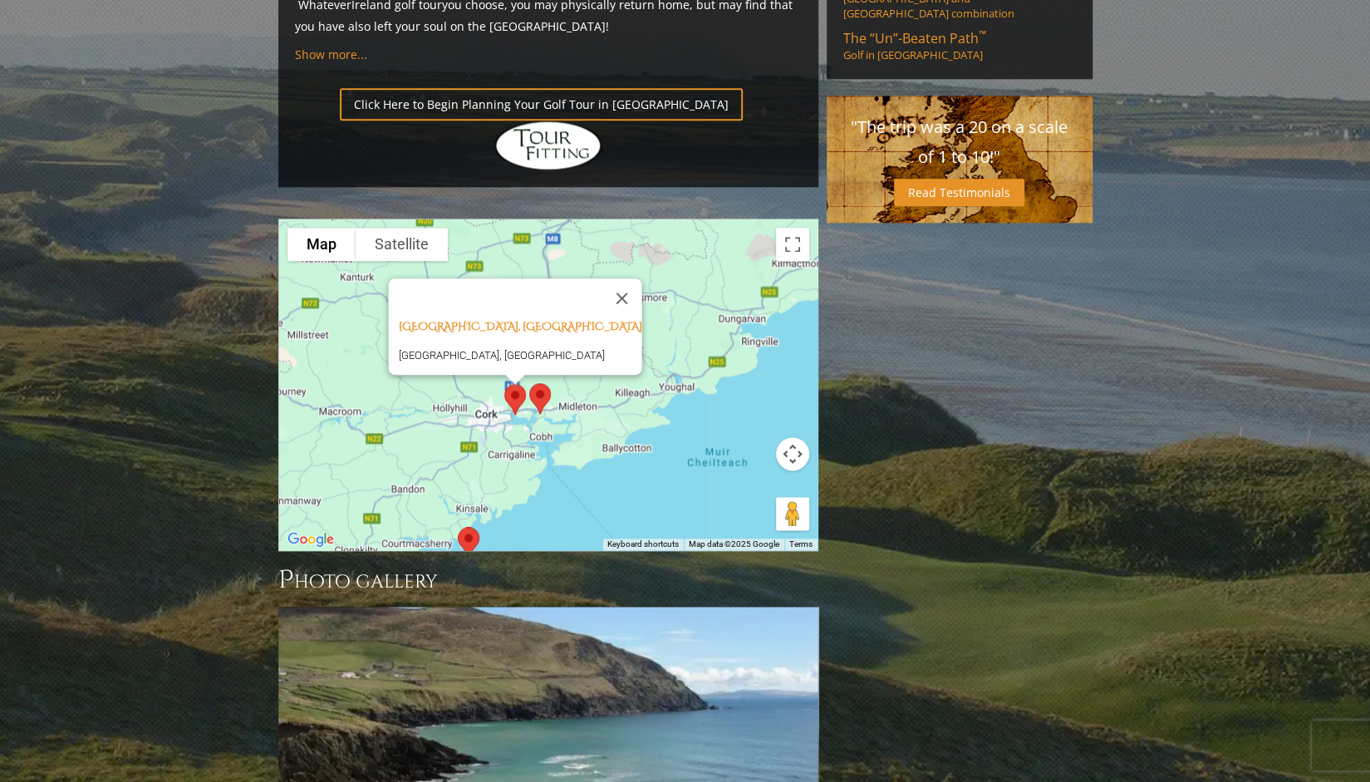
click at [707, 325] on div "Cork Golf Club, Cork Ireland Little Island, Ireland" at bounding box center [548, 384] width 538 height 331
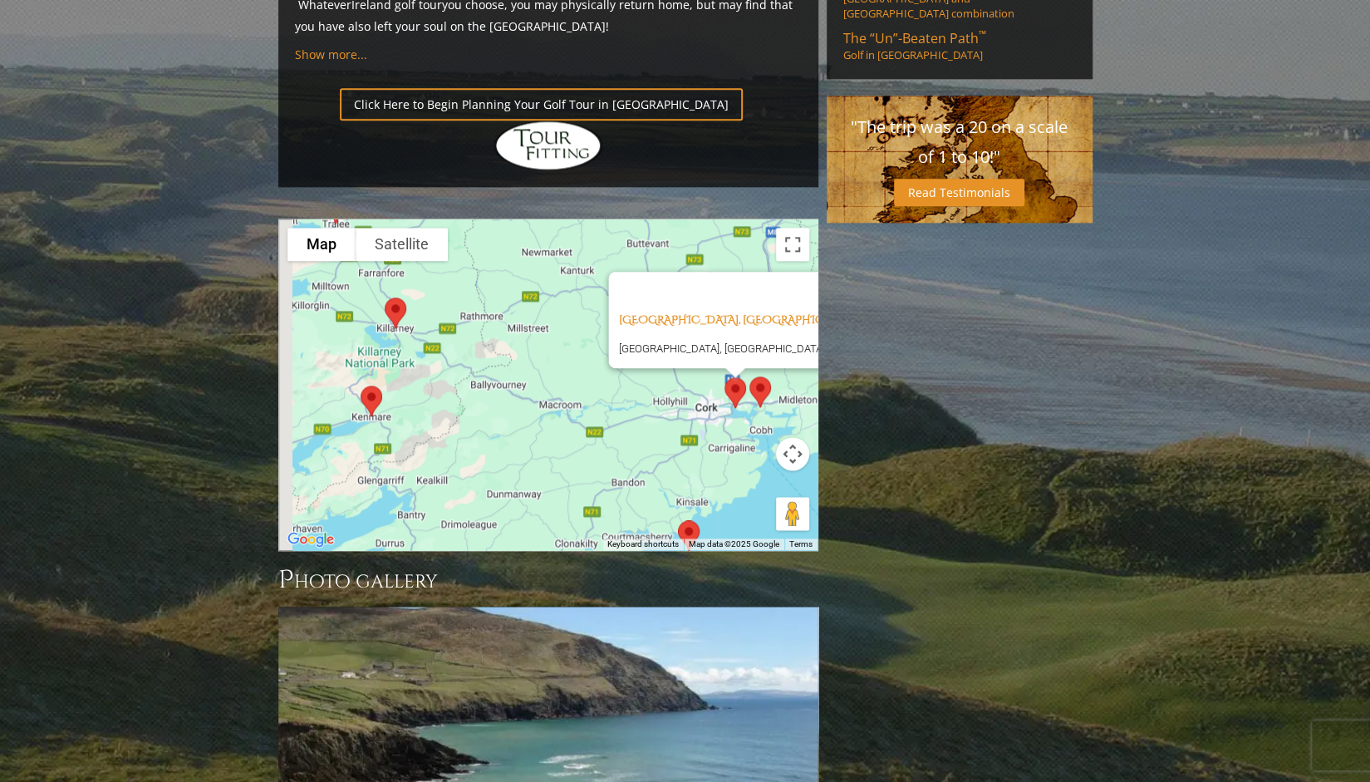
drag, startPoint x: 466, startPoint y: 346, endPoint x: 690, endPoint y: 340, distance: 224.4
click at [690, 340] on div "Cork Golf Club, Cork Ireland Little Island, Ireland" at bounding box center [548, 384] width 538 height 331
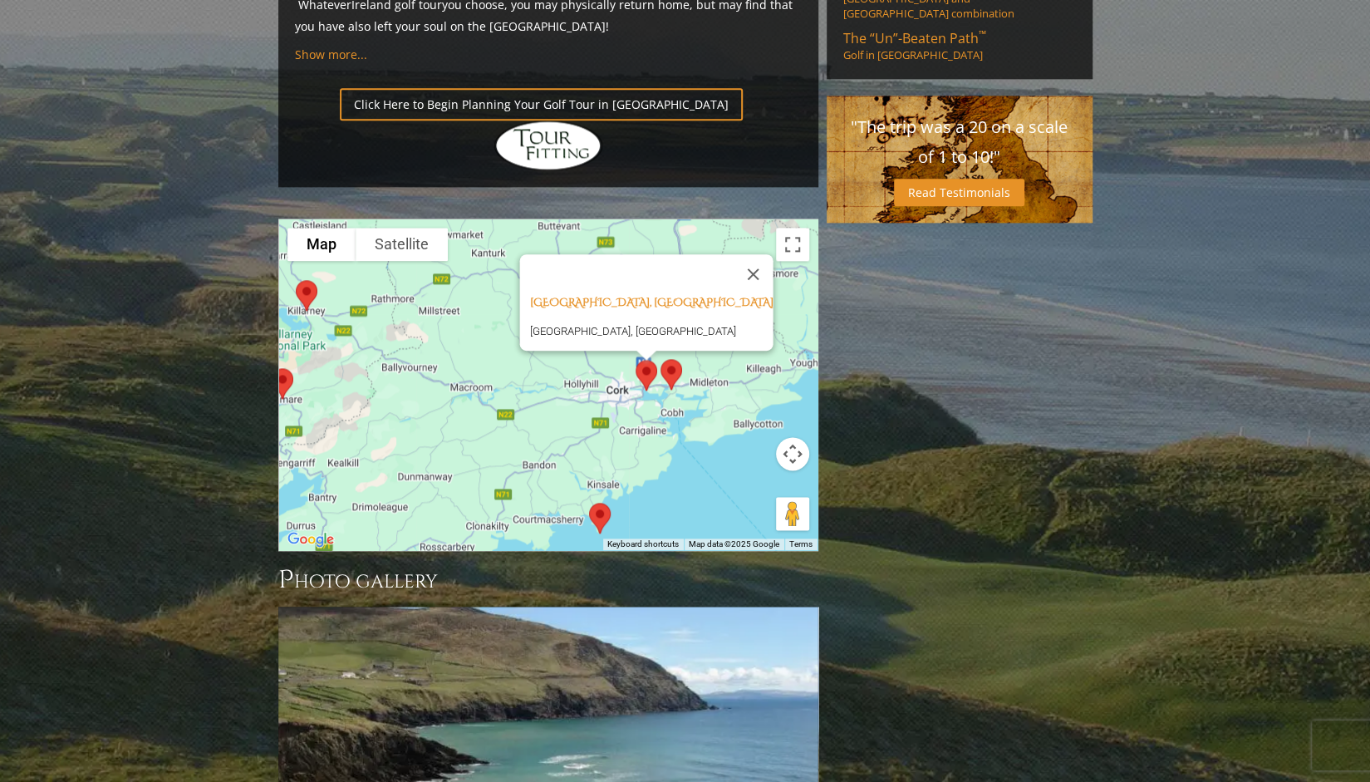
drag, startPoint x: 630, startPoint y: 309, endPoint x: 515, endPoint y: 285, distance: 117.2
click at [515, 285] on div "Cork Golf Club, Cork Ireland Little Island, Ireland" at bounding box center [548, 384] width 538 height 331
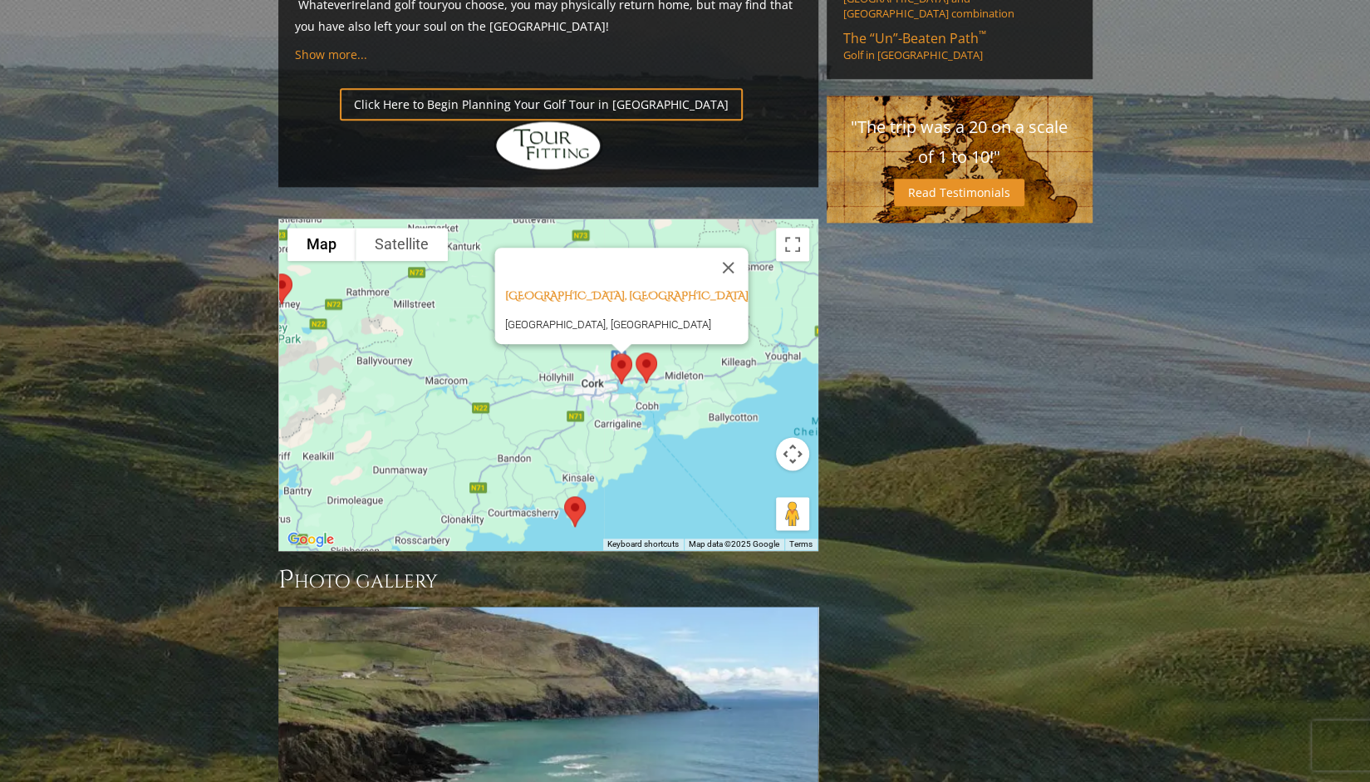
click at [515, 285] on div "Cork Golf Club, Cork Ireland Little Island, Ireland" at bounding box center [548, 384] width 538 height 331
click at [663, 371] on div "Cork Golf Club, Cork Ireland Little Island, Ireland" at bounding box center [548, 384] width 538 height 331
click at [713, 248] on button "Close" at bounding box center [728, 268] width 40 height 40
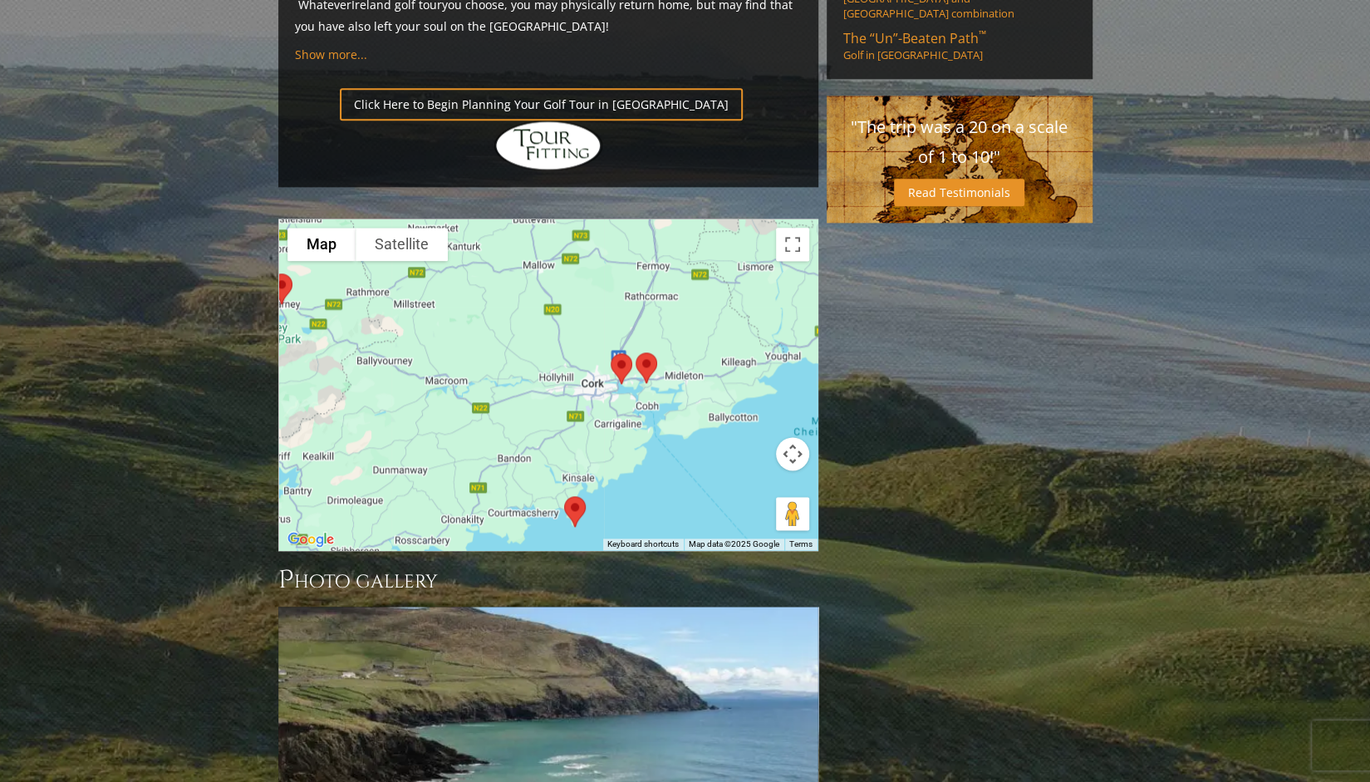
click at [650, 346] on img at bounding box center [646, 368] width 35 height 44
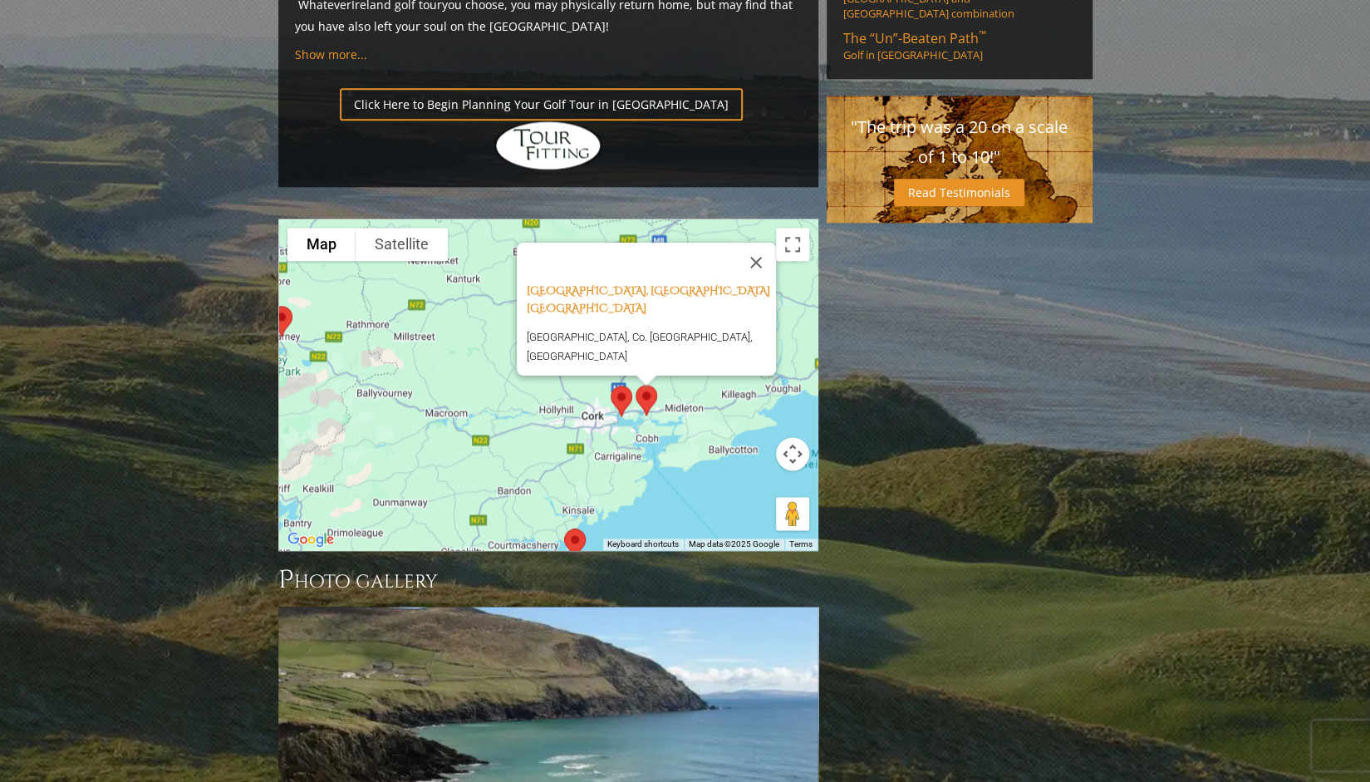
click at [620, 379] on img at bounding box center [621, 401] width 35 height 44
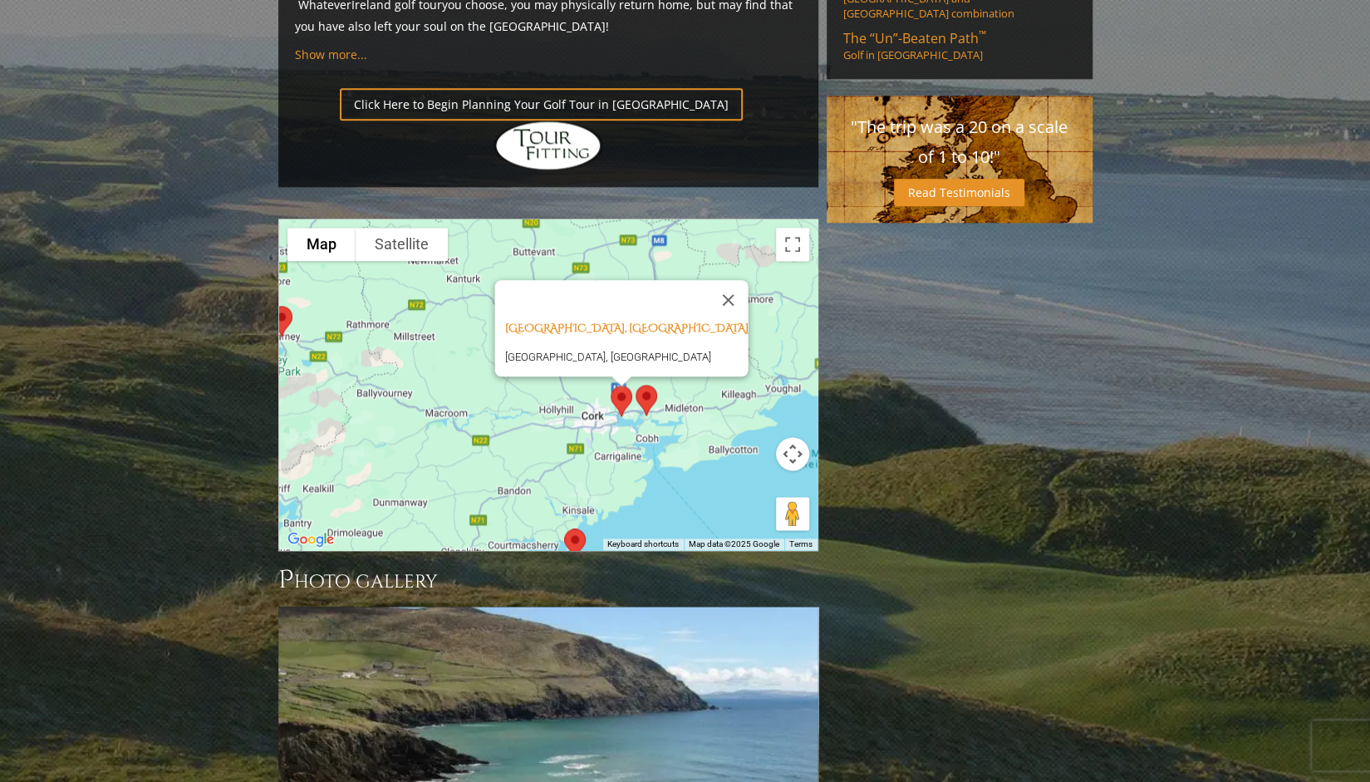
click at [793, 437] on button "Map camera controls" at bounding box center [792, 453] width 33 height 33
click at [749, 479] on button "Zoom out" at bounding box center [750, 495] width 33 height 33
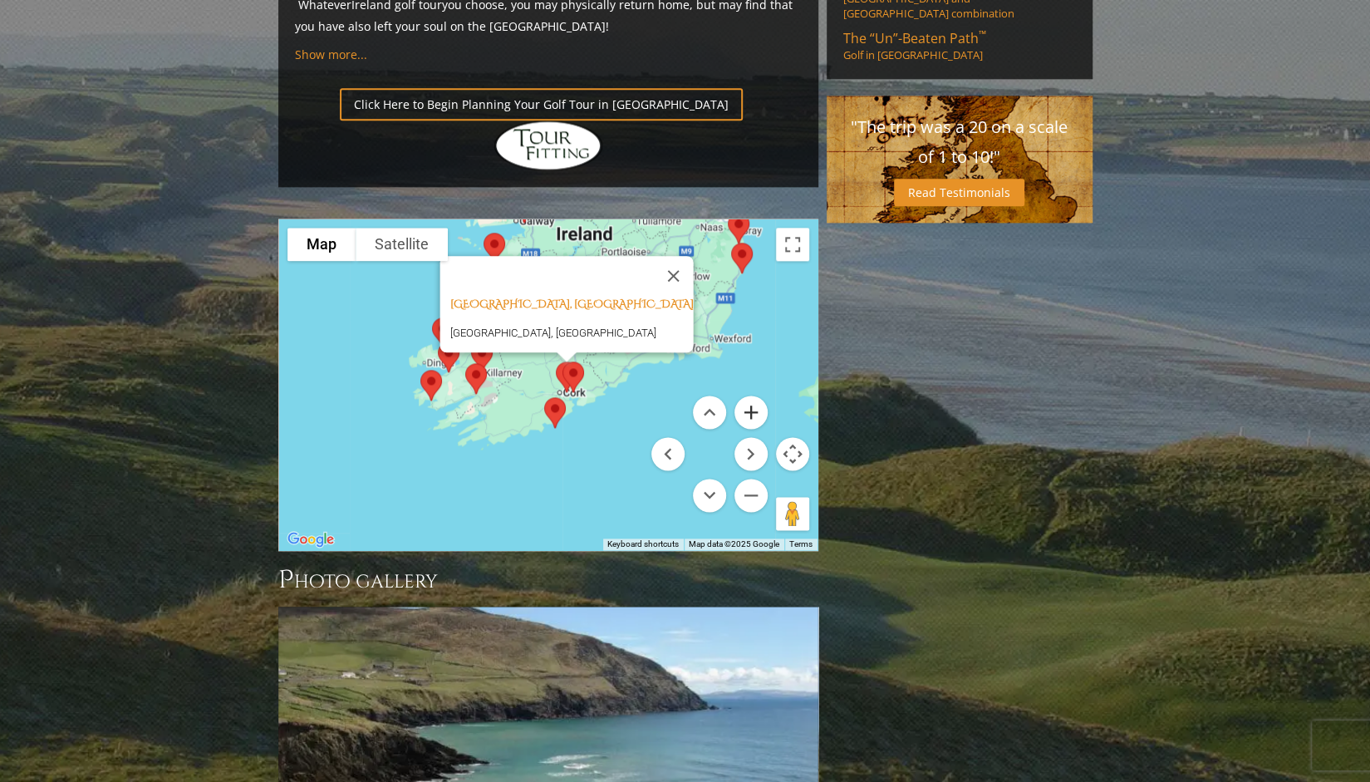
click at [758, 395] on button "Zoom in" at bounding box center [750, 411] width 33 height 33
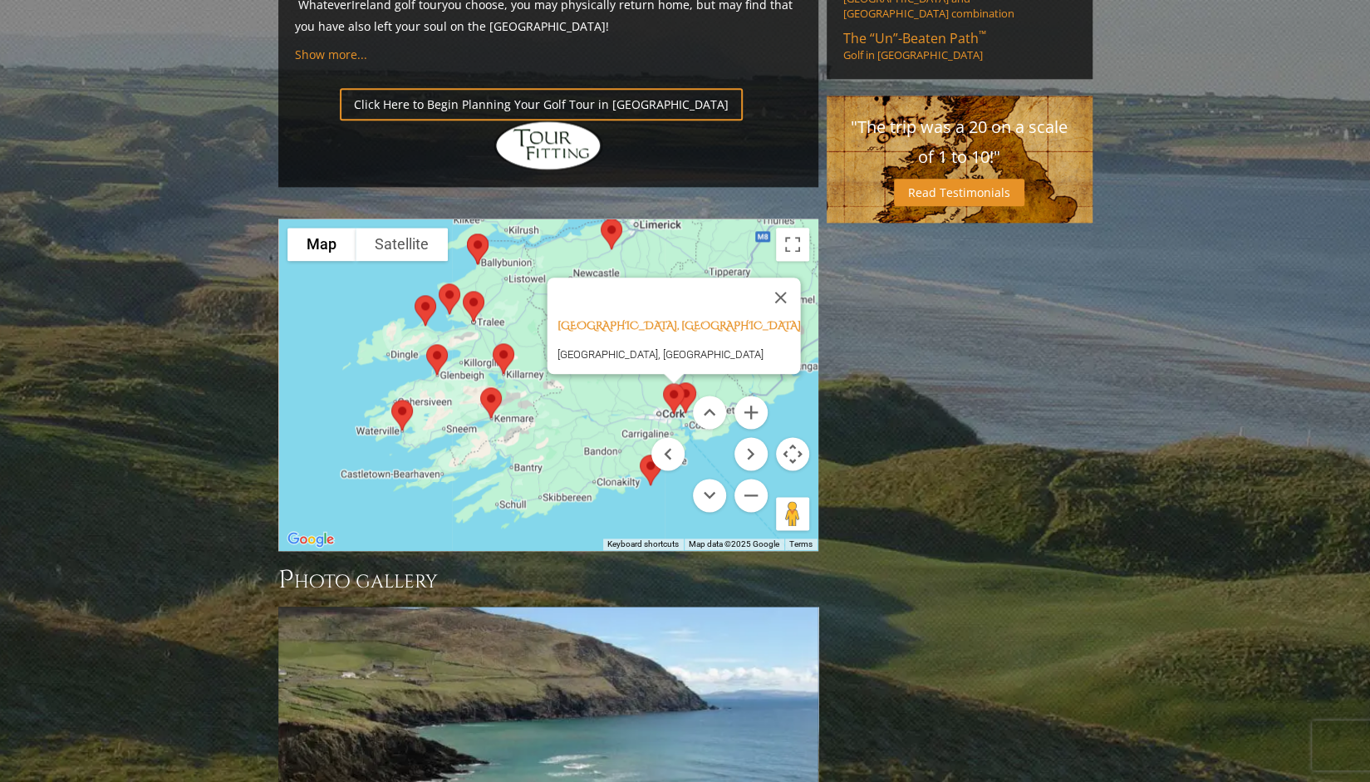
drag, startPoint x: 449, startPoint y: 298, endPoint x: 552, endPoint y: 318, distance: 105.7
click at [552, 318] on div "Cork Golf Club, Cork Ireland Little Island, Ireland" at bounding box center [548, 384] width 538 height 331
click at [493, 381] on img at bounding box center [491, 403] width 35 height 44
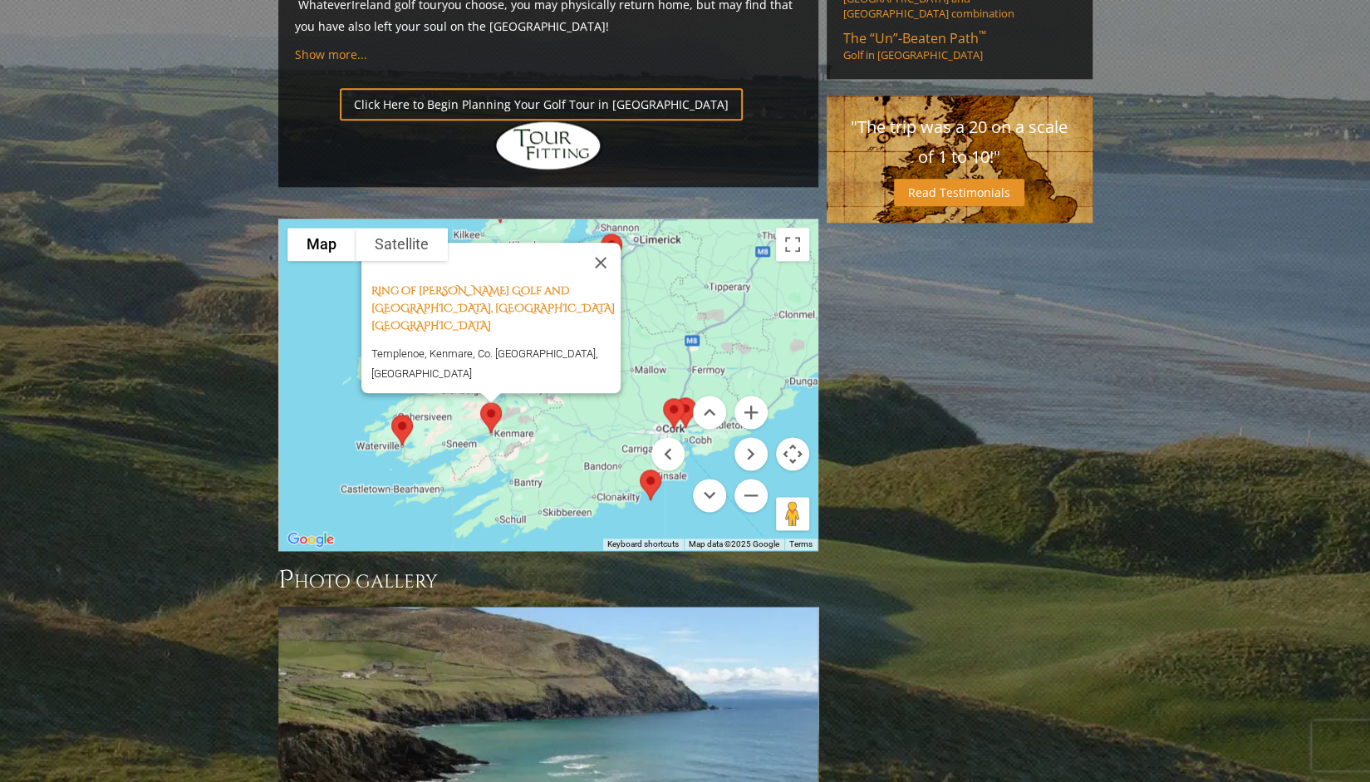
click at [397, 408] on img at bounding box center [402, 430] width 35 height 44
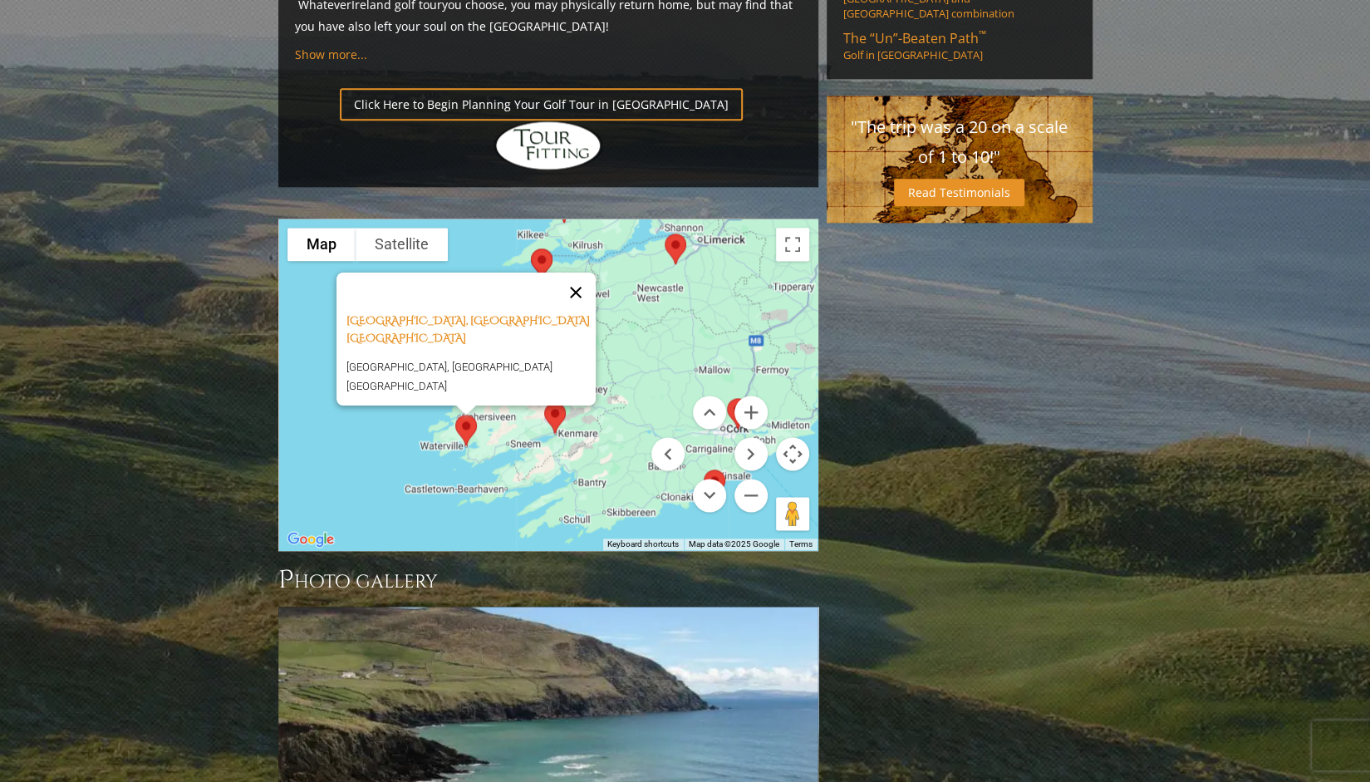
click at [578, 273] on button "Close" at bounding box center [576, 293] width 40 height 40
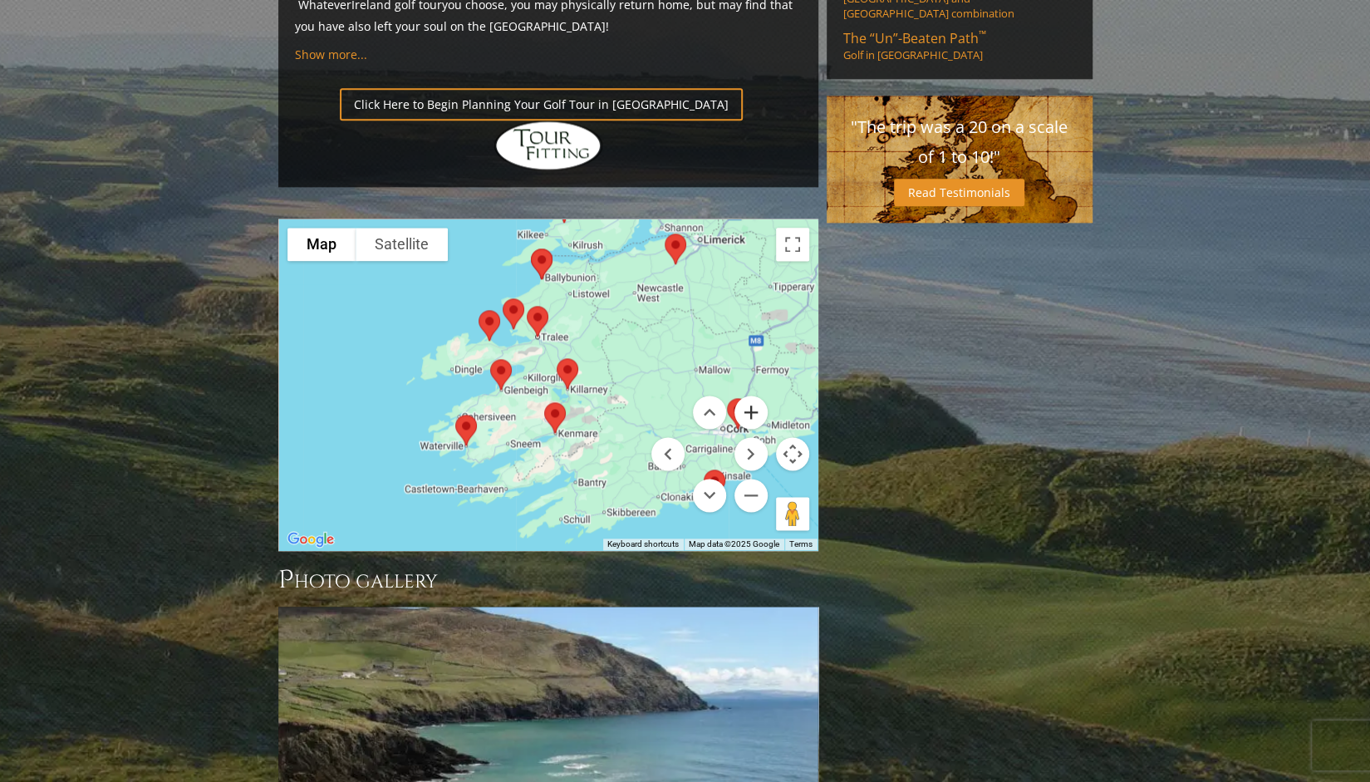
click at [744, 395] on button "Zoom in" at bounding box center [750, 411] width 33 height 33
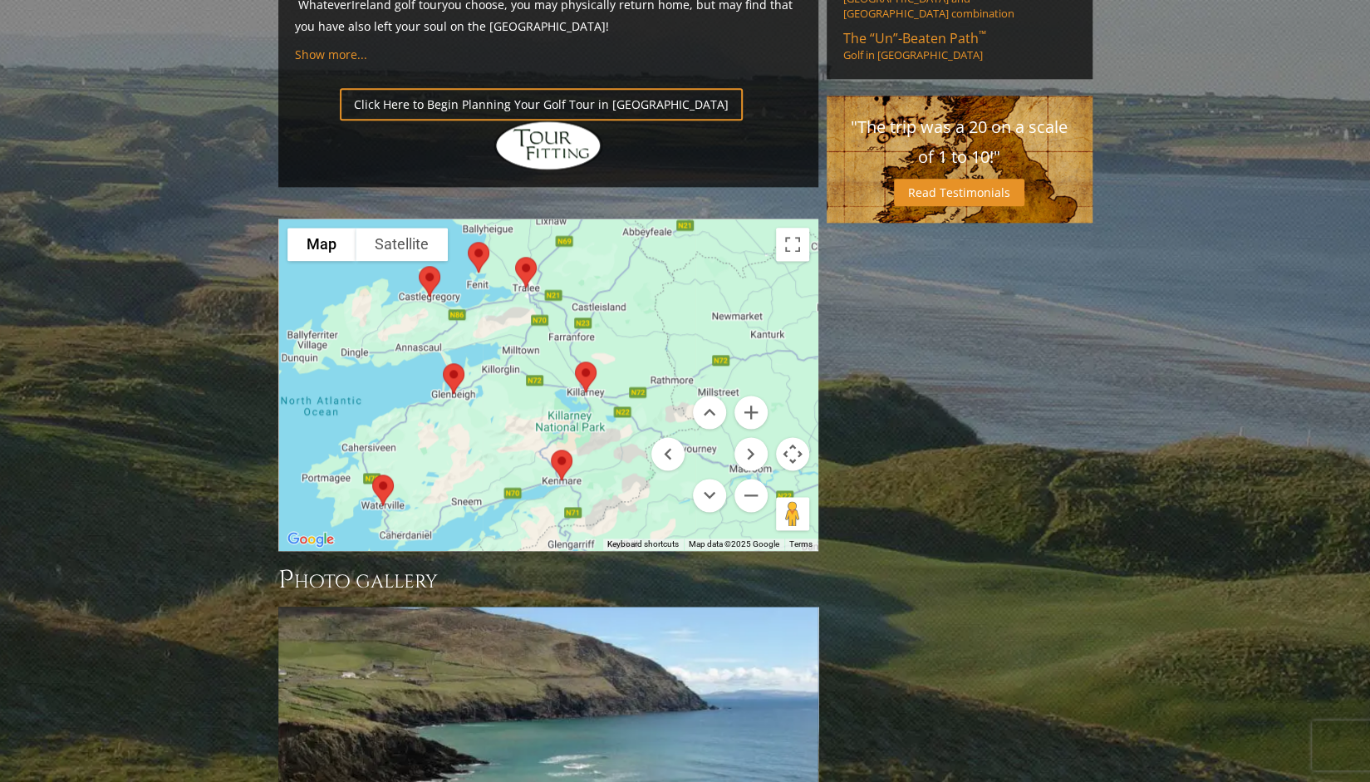
click at [580, 355] on img at bounding box center [585, 377] width 35 height 44
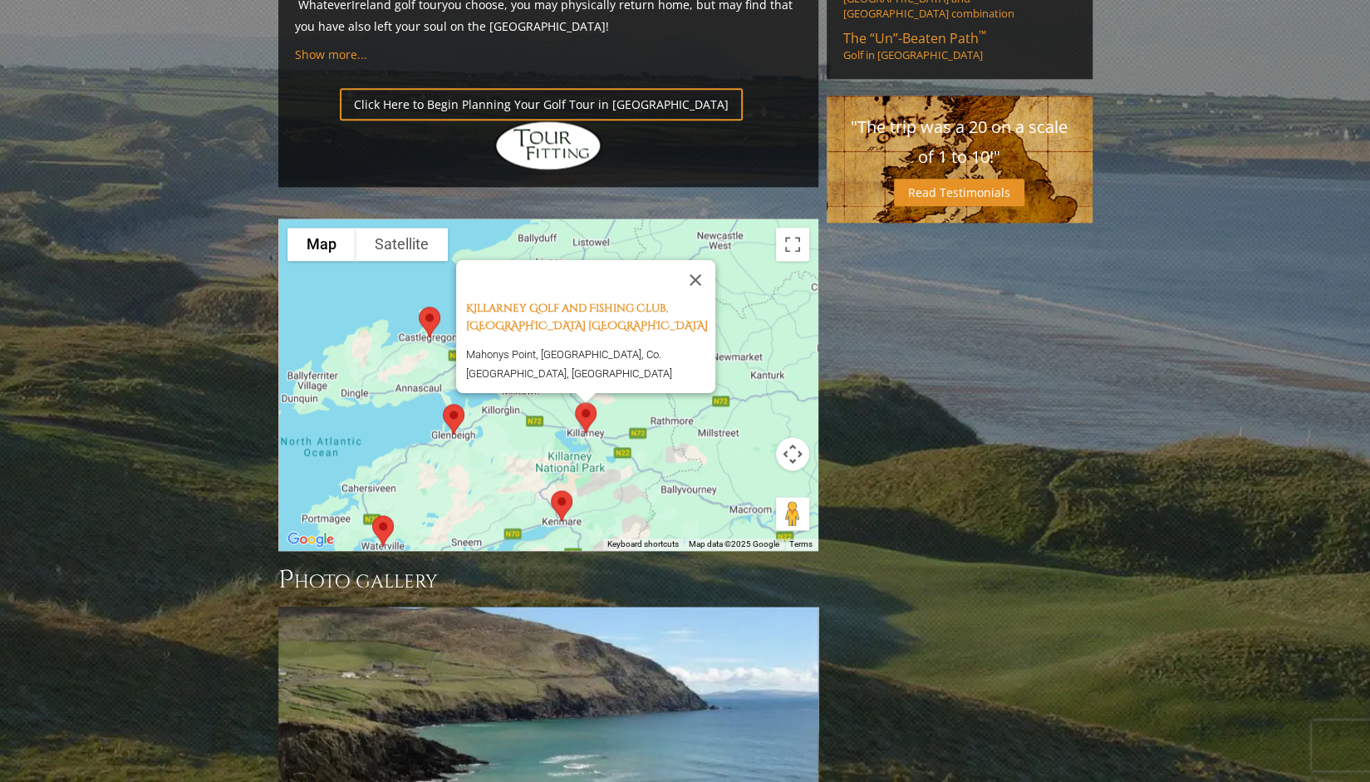
click at [460, 397] on img at bounding box center [453, 419] width 35 height 44
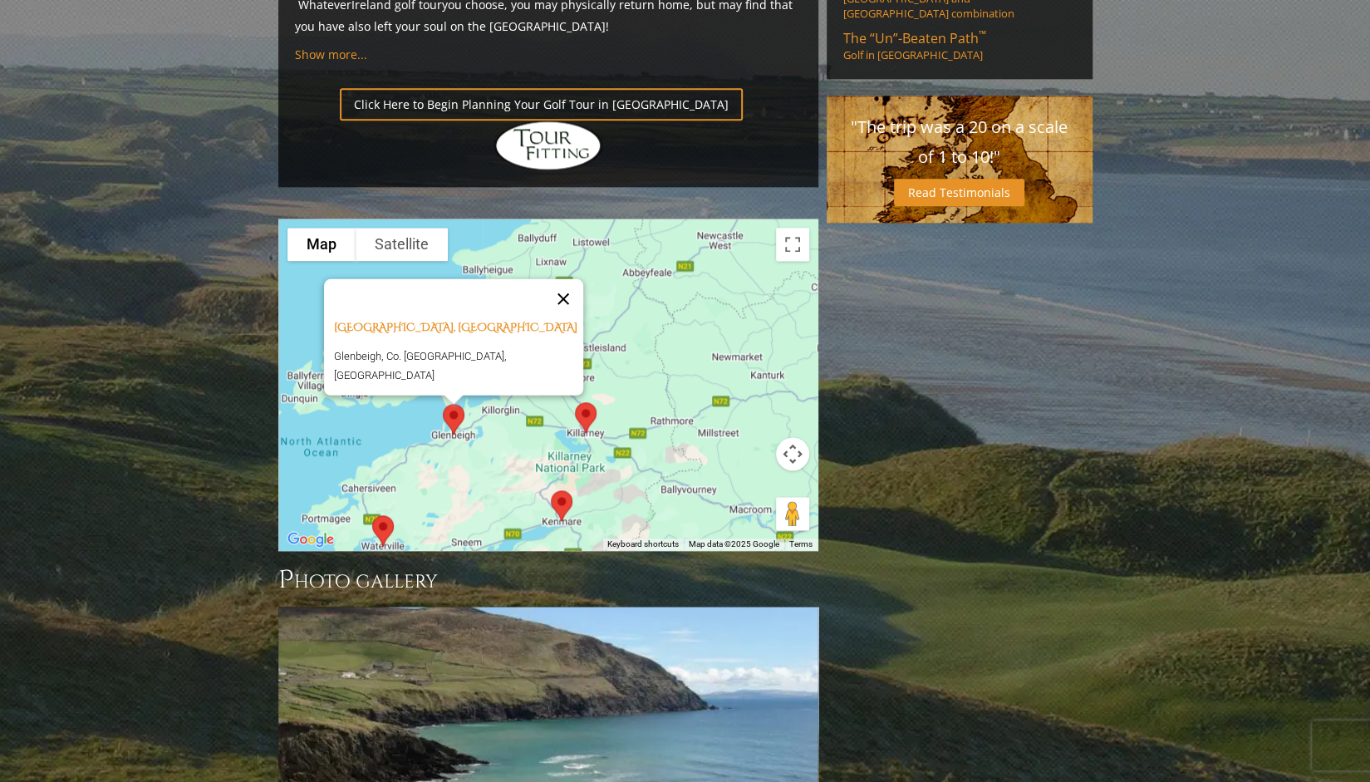
click at [546, 278] on button "Close" at bounding box center [563, 298] width 40 height 40
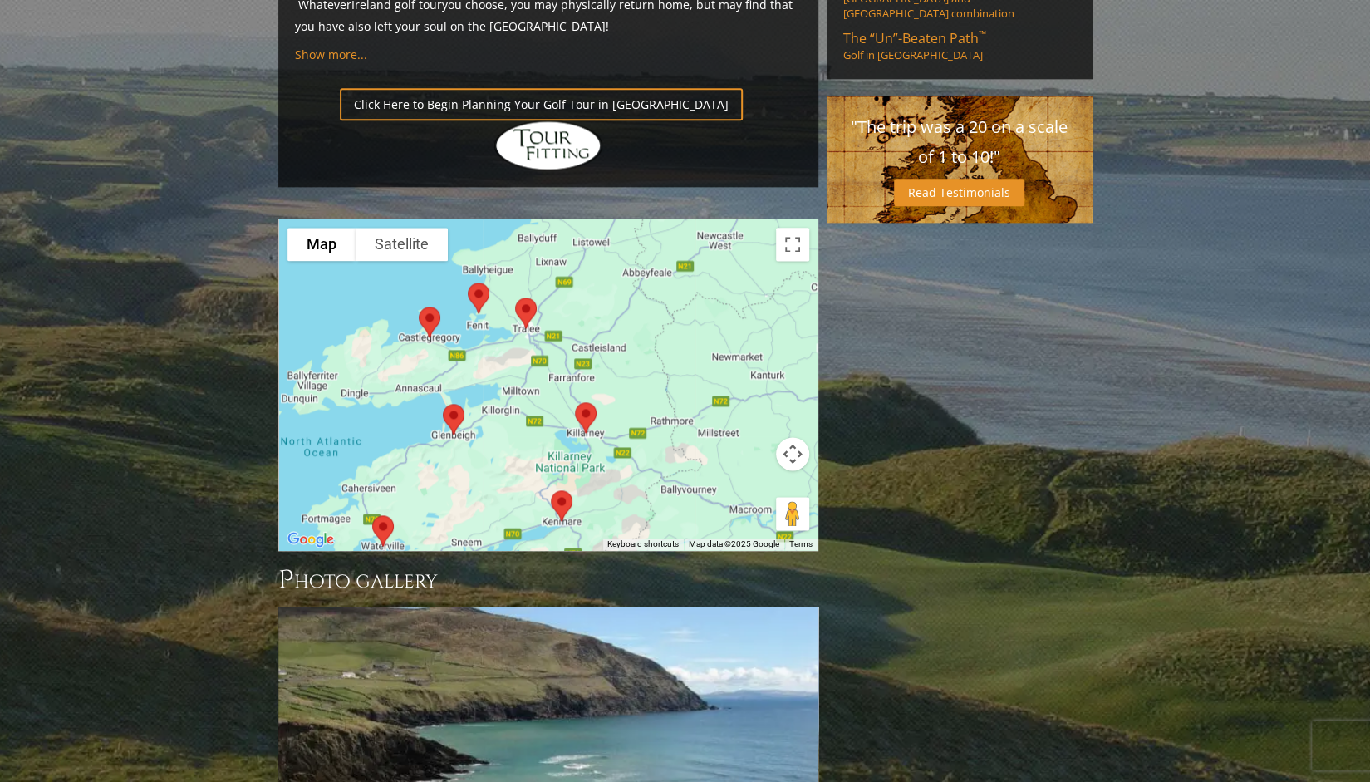
click at [430, 300] on img at bounding box center [429, 322] width 35 height 44
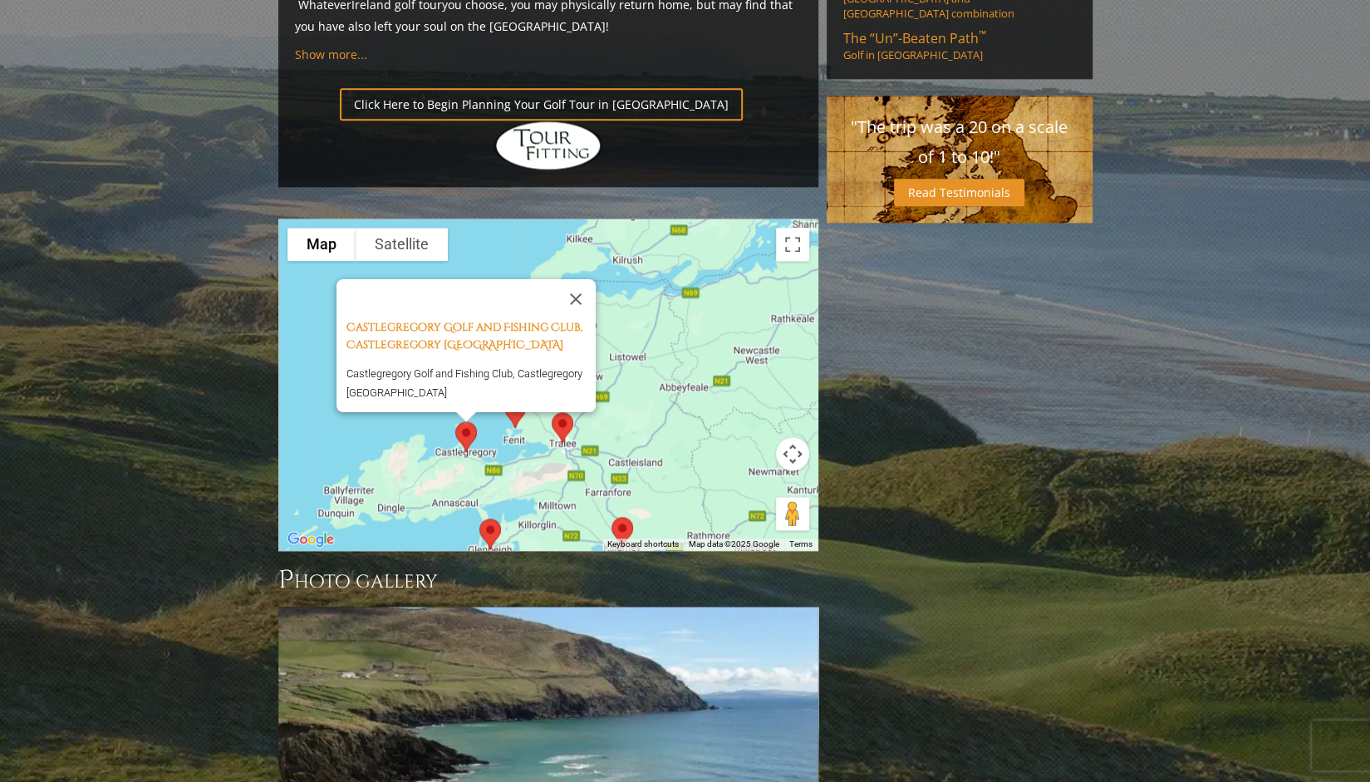
click at [515, 390] on img at bounding box center [515, 412] width 35 height 44
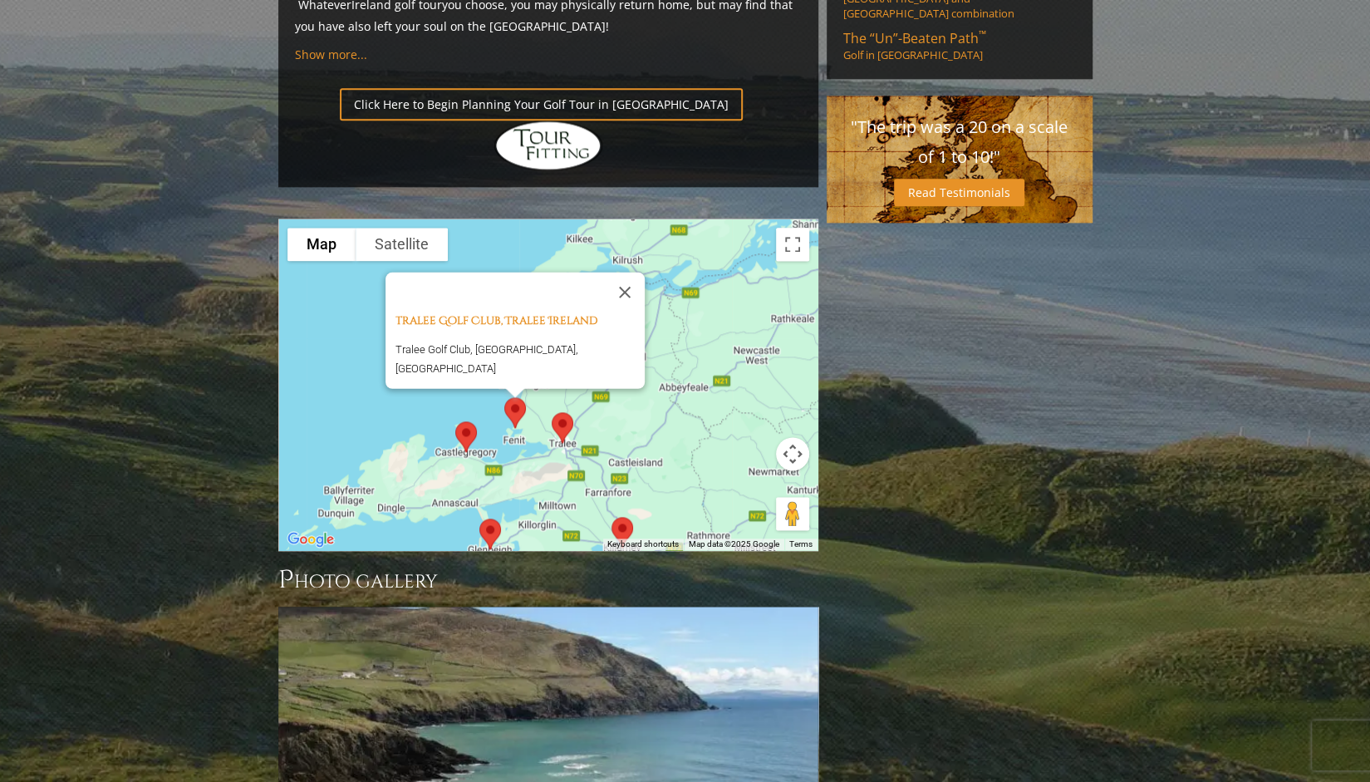
click at [567, 405] on img at bounding box center [562, 427] width 35 height 44
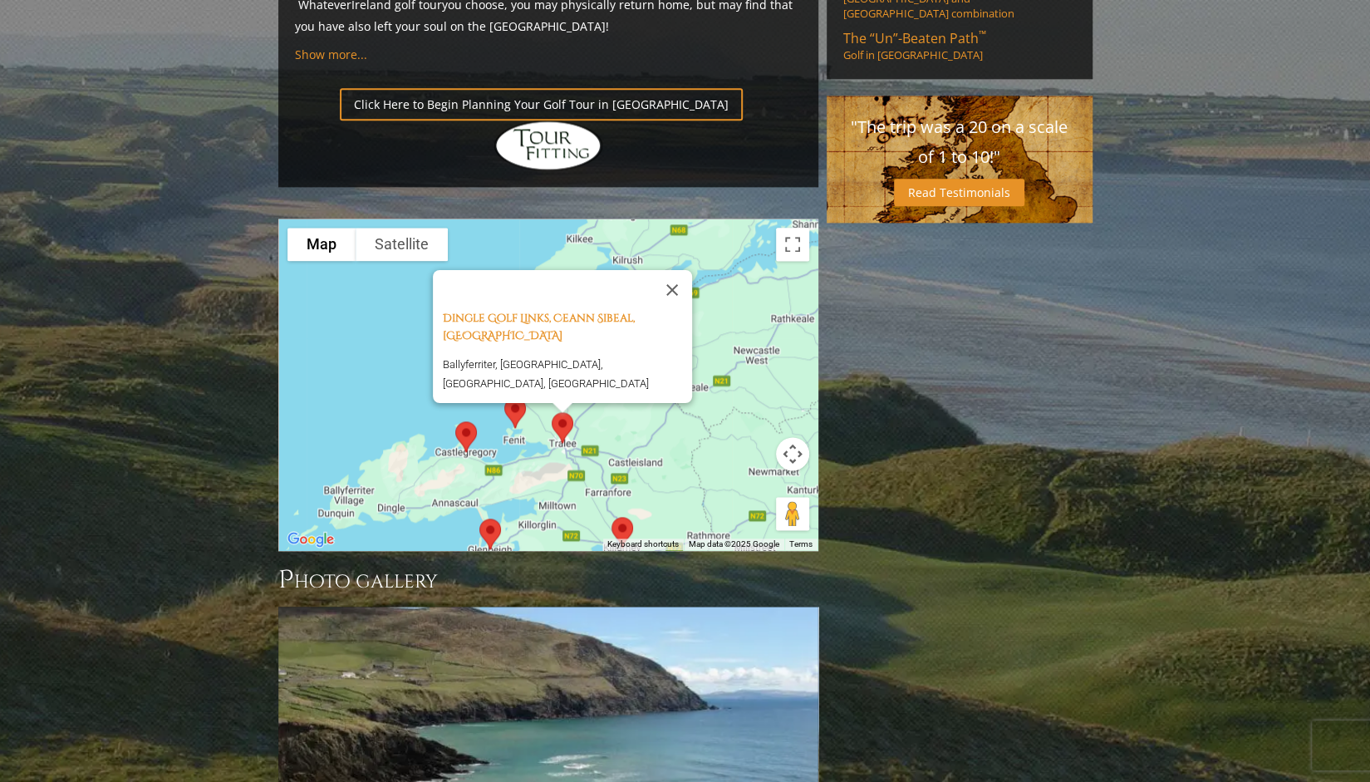
click at [628, 510] on img at bounding box center [622, 532] width 35 height 44
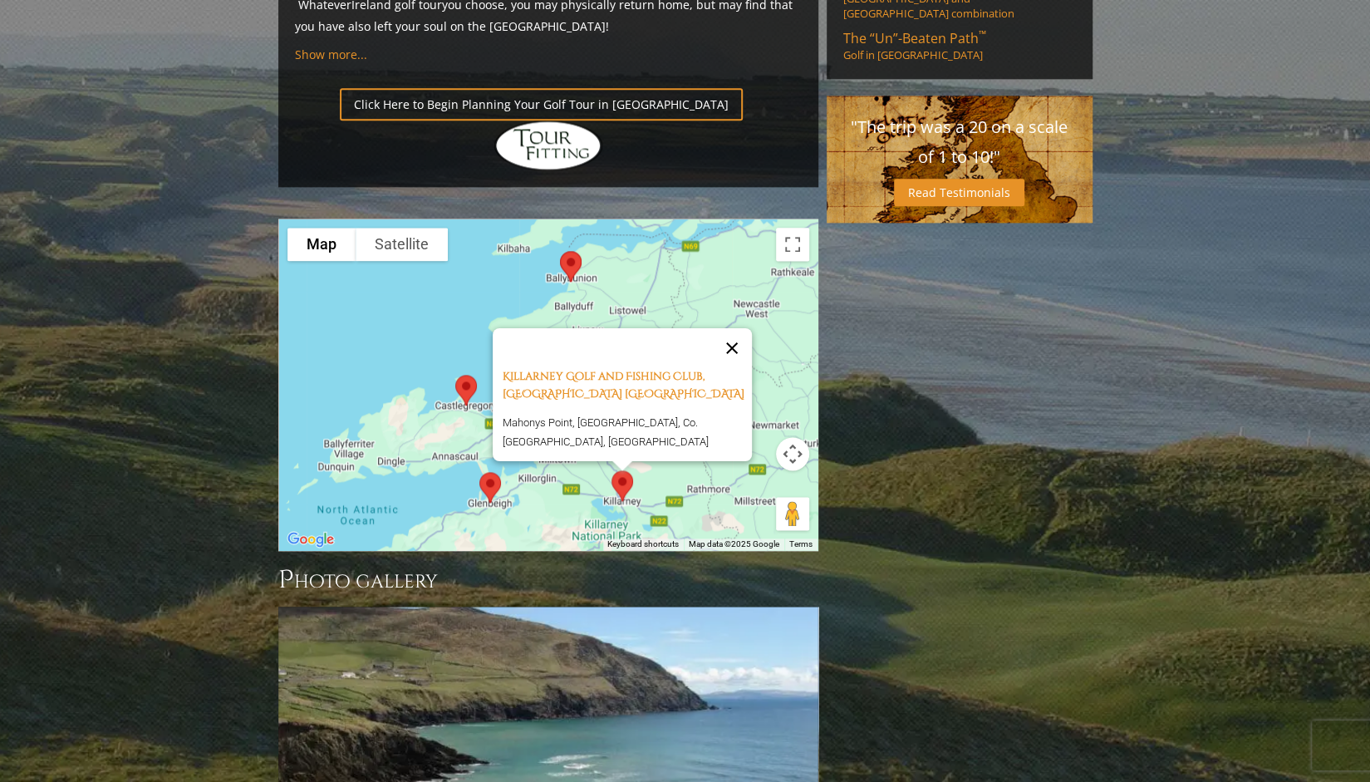
click at [742, 328] on button "Close" at bounding box center [732, 348] width 40 height 40
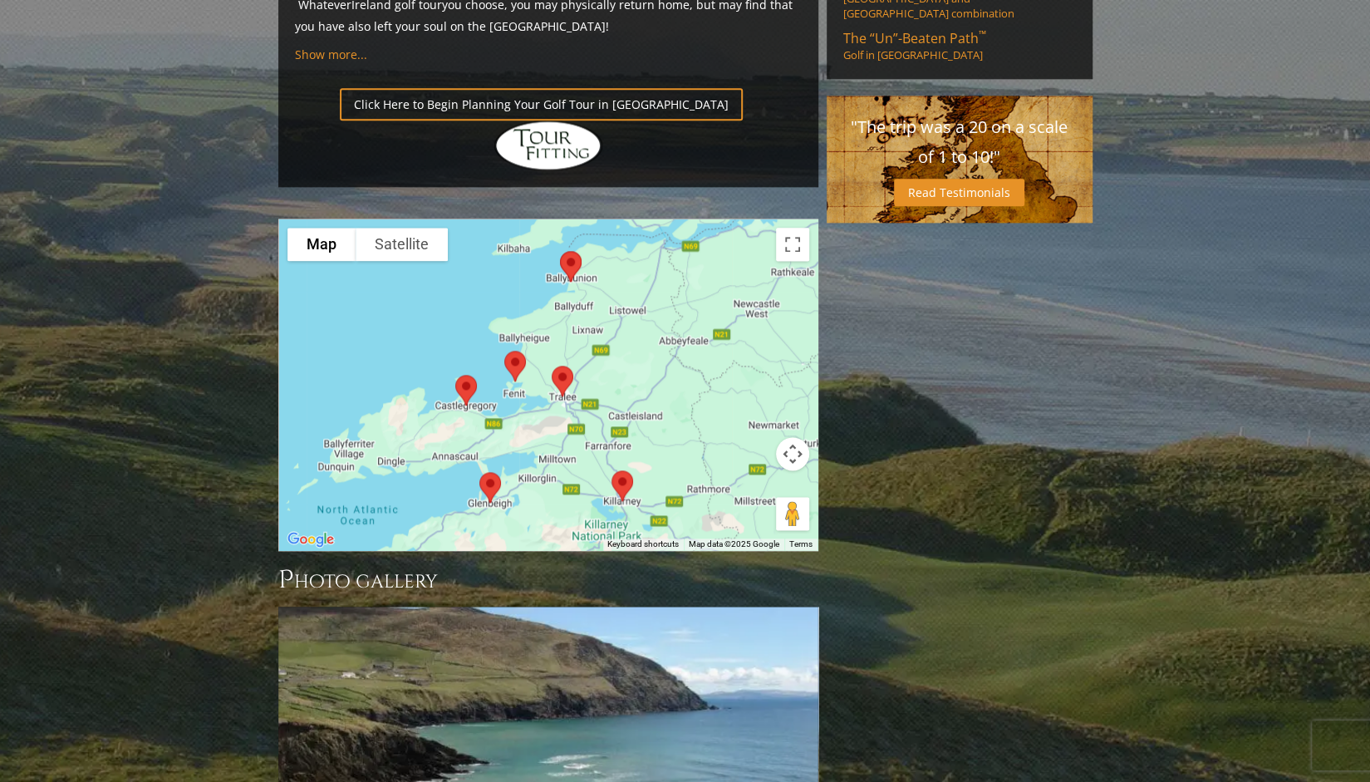
click at [573, 244] on img at bounding box center [570, 266] width 35 height 44
